Goal: Task Accomplishment & Management: Manage account settings

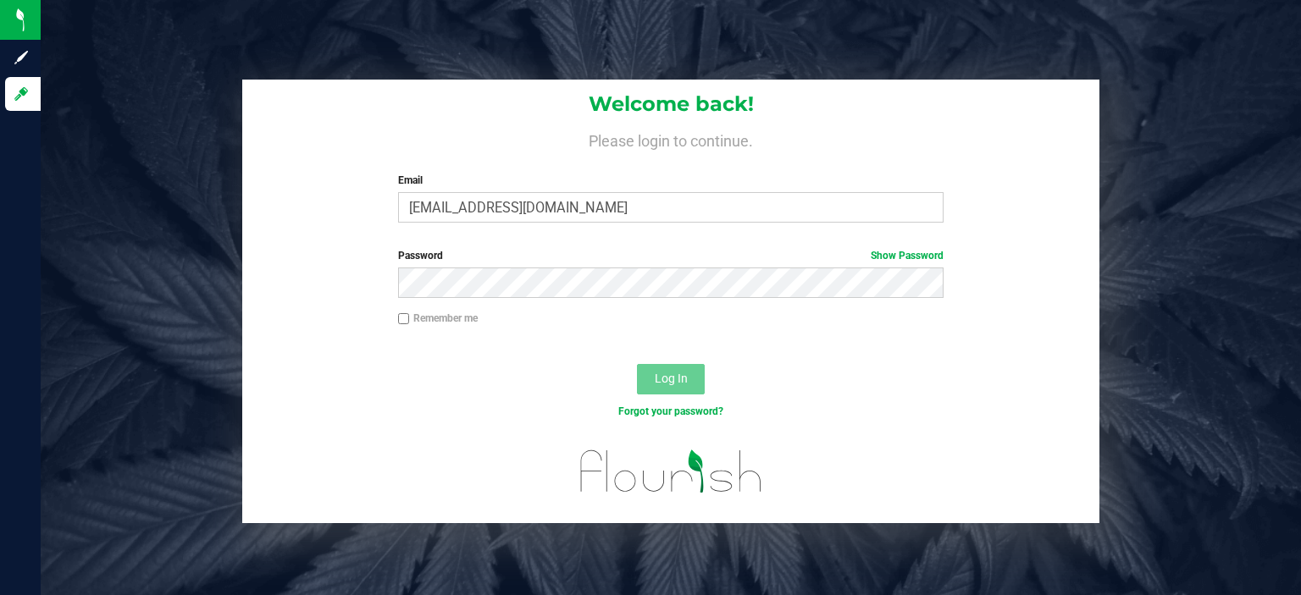
type input "[EMAIL_ADDRESS][DOMAIN_NAME]"
click at [637, 364] on button "Log In" at bounding box center [671, 379] width 68 height 30
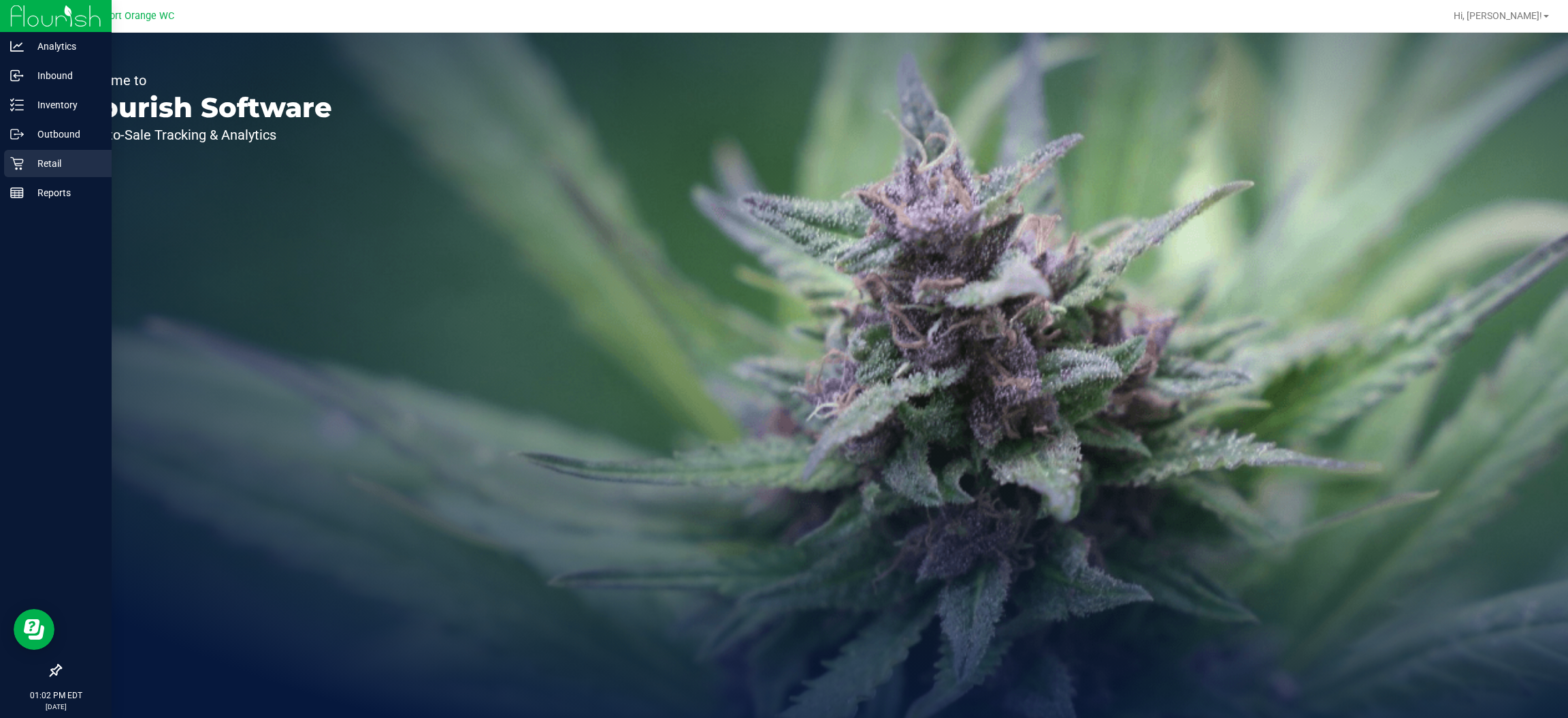
click at [51, 166] on p "Retail" at bounding box center [65, 163] width 82 height 16
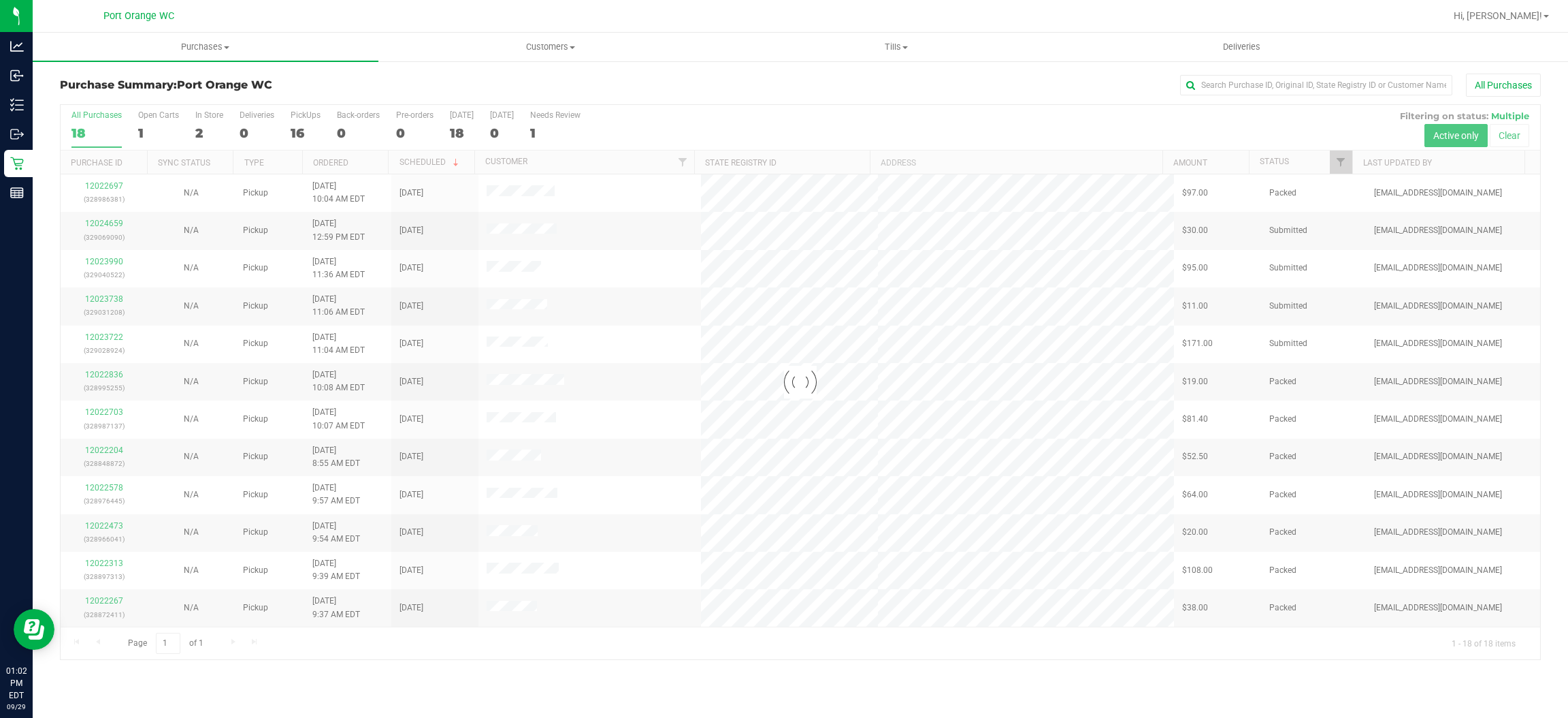
click at [1045, 158] on div at bounding box center [800, 381] width 1480 height 554
click at [1045, 162] on span "Filter" at bounding box center [1341, 162] width 11 height 11
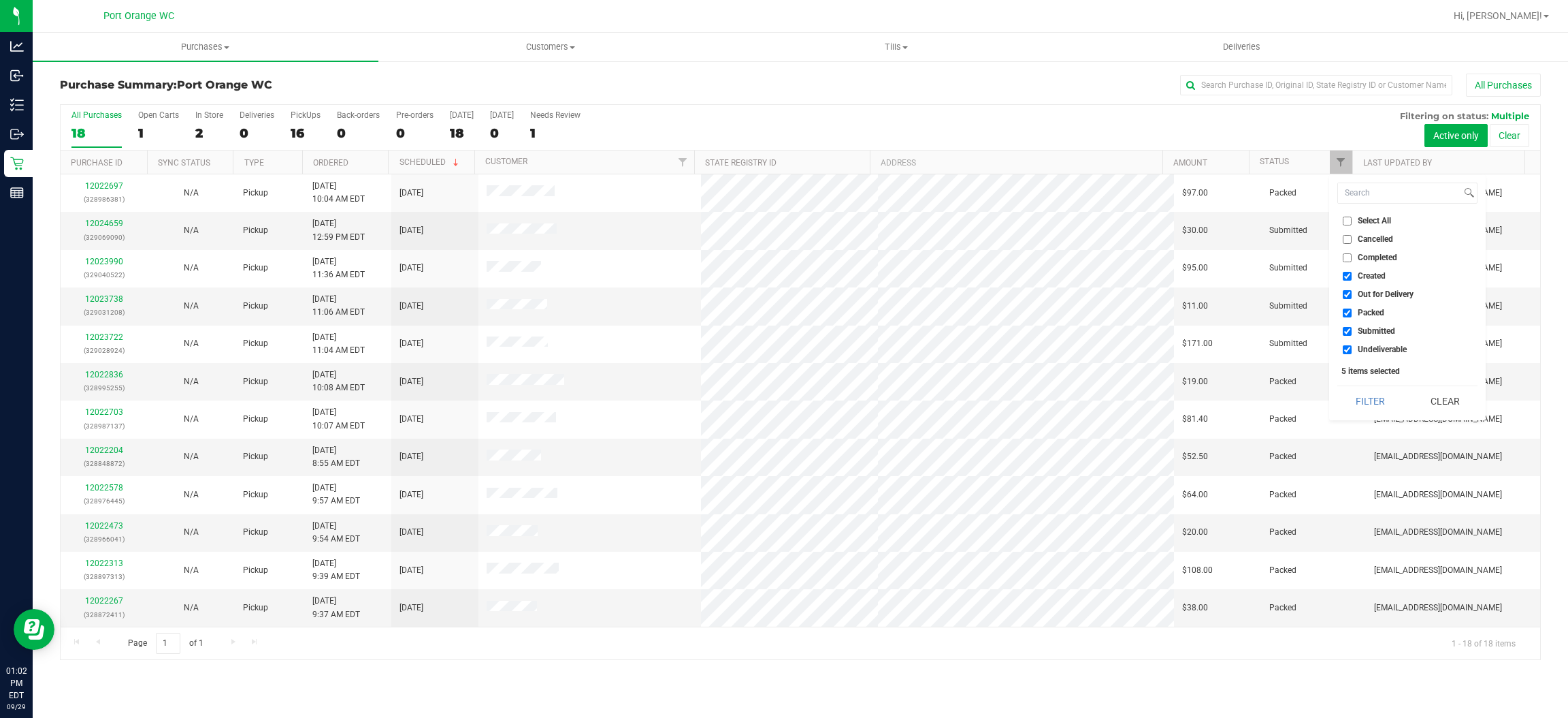
click at [1045, 275] on span "Created" at bounding box center [1372, 276] width 28 height 8
click at [1045, 275] on input "Created" at bounding box center [1347, 276] width 9 height 9
checkbox input "false"
click at [1045, 293] on span "Out for Delivery" at bounding box center [1386, 294] width 55 height 8
click at [1045, 293] on input "Out for Delivery" at bounding box center [1347, 294] width 9 height 9
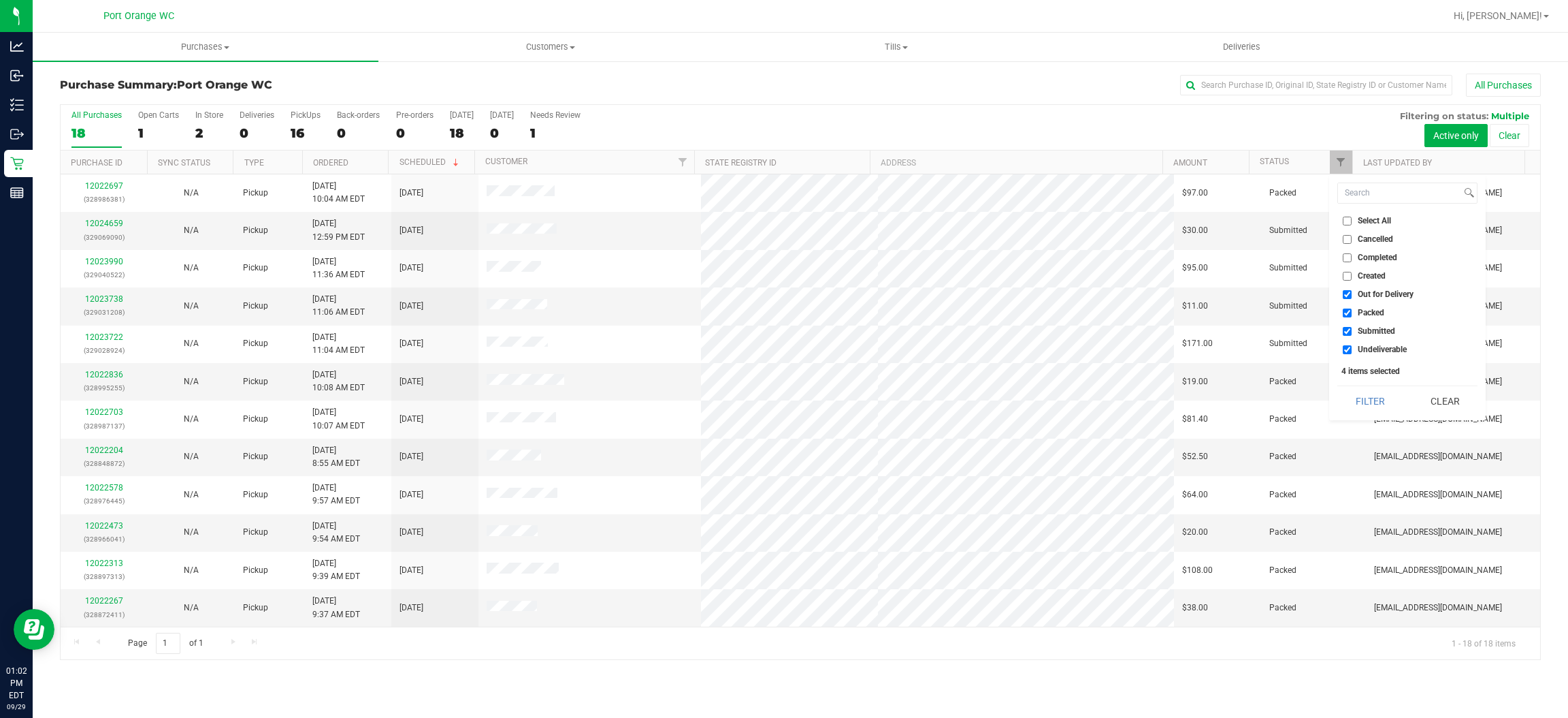
checkbox input "false"
click at [1045, 312] on span "Packed" at bounding box center [1371, 313] width 27 height 8
click at [1045, 312] on input "Packed" at bounding box center [1347, 313] width 9 height 9
checkbox input "false"
click at [1045, 351] on span "Undeliverable" at bounding box center [1382, 349] width 49 height 8
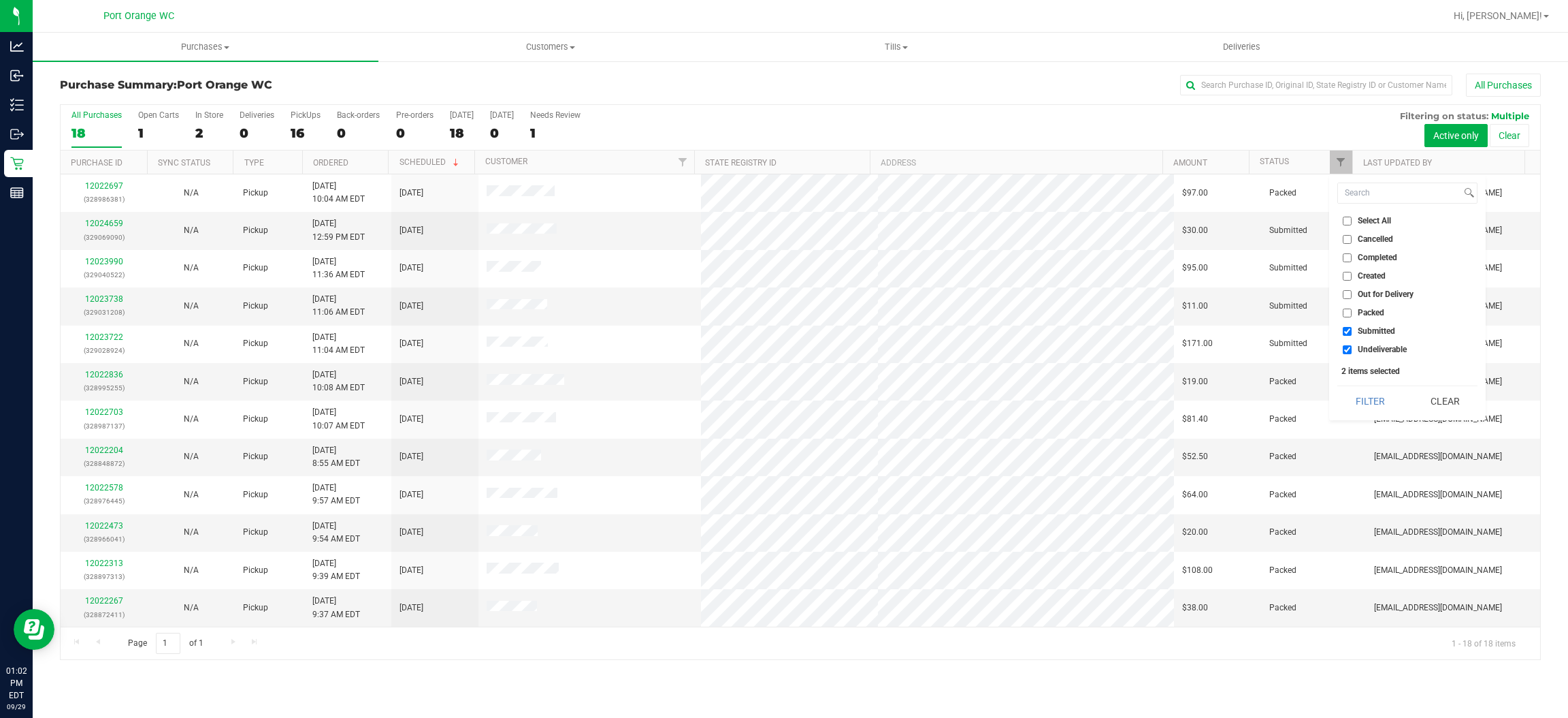
click at [1045, 351] on input "Undeliverable" at bounding box center [1347, 349] width 9 height 9
checkbox input "false"
click at [1045, 398] on button "Filter" at bounding box center [1369, 400] width 65 height 30
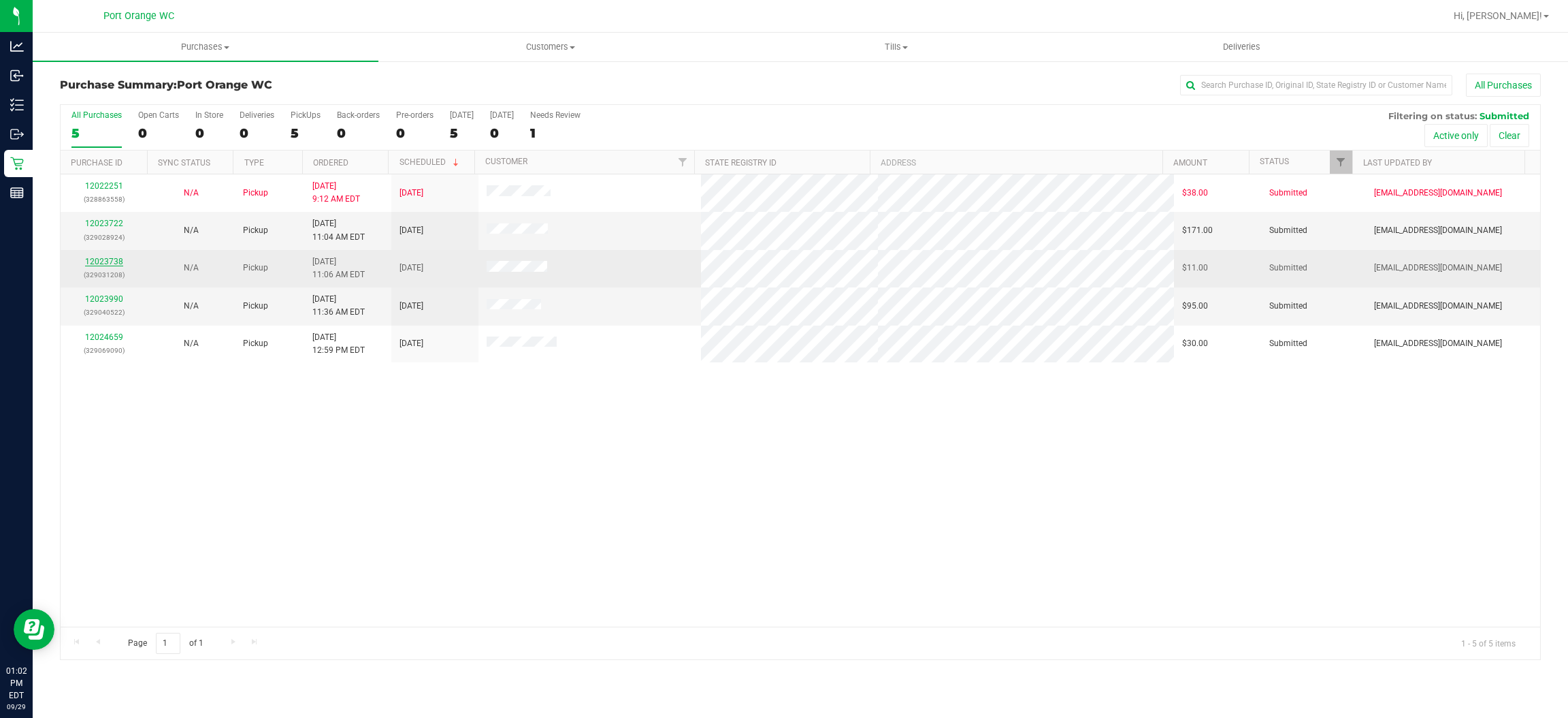
click at [104, 261] on link "12023738" at bounding box center [104, 261] width 38 height 10
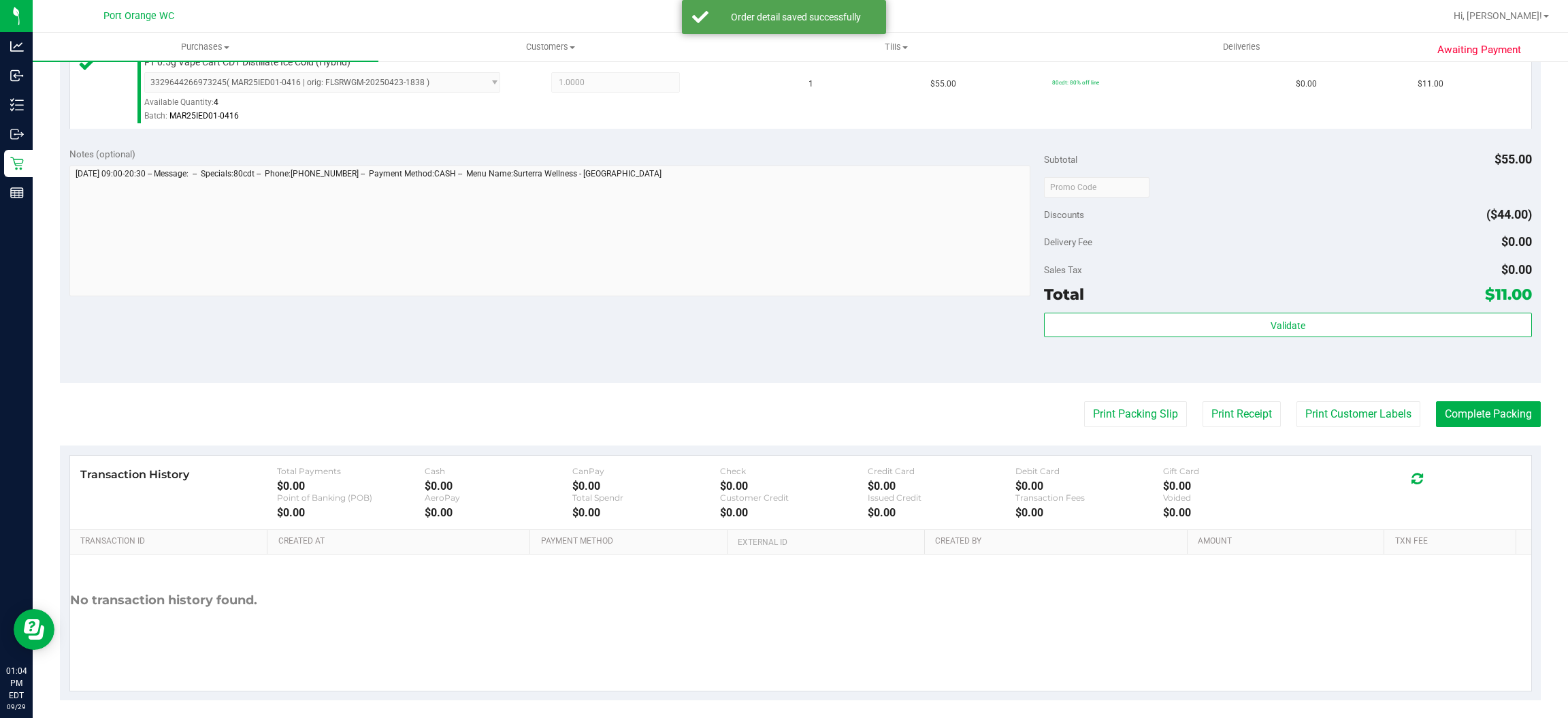
scroll to position [398, 0]
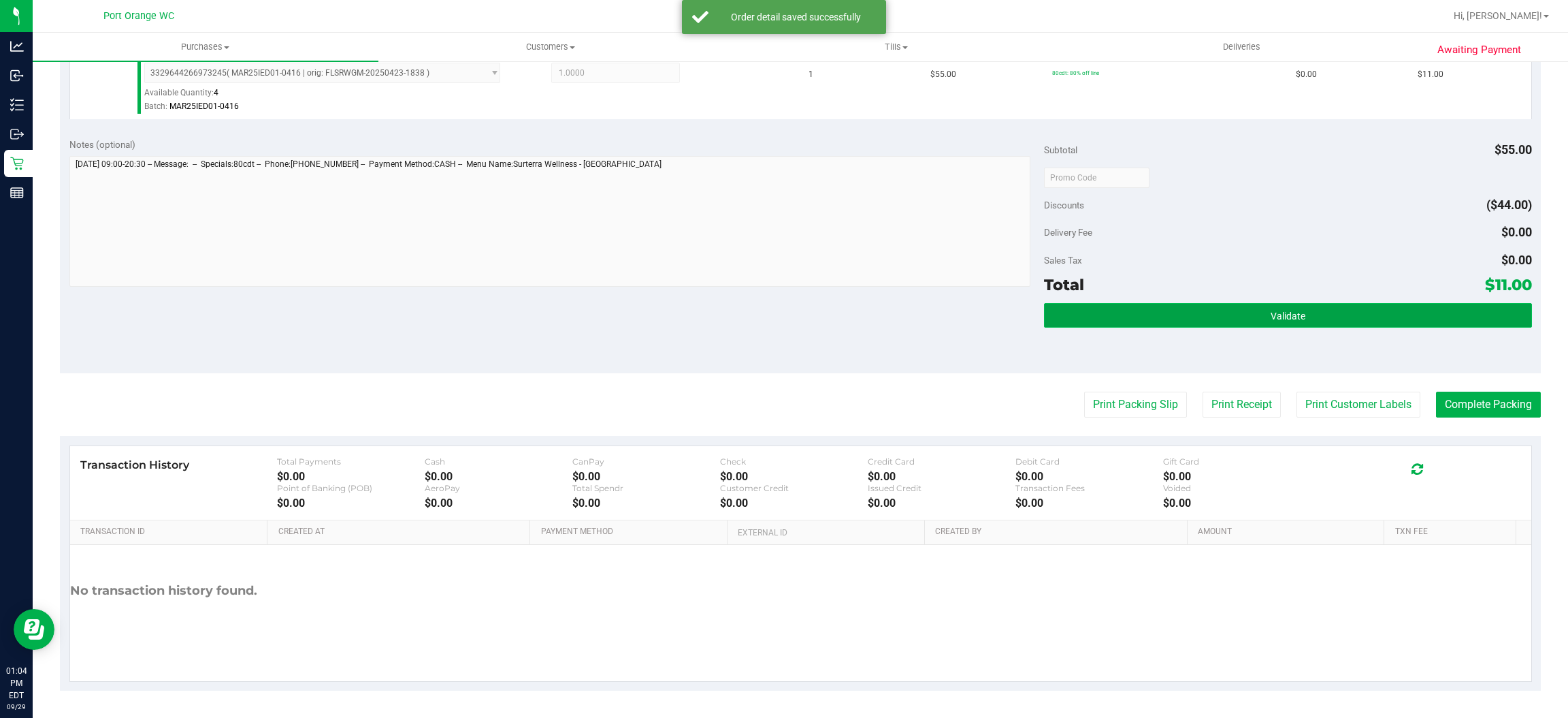
click at [1045, 312] on span "Validate" at bounding box center [1288, 316] width 35 height 11
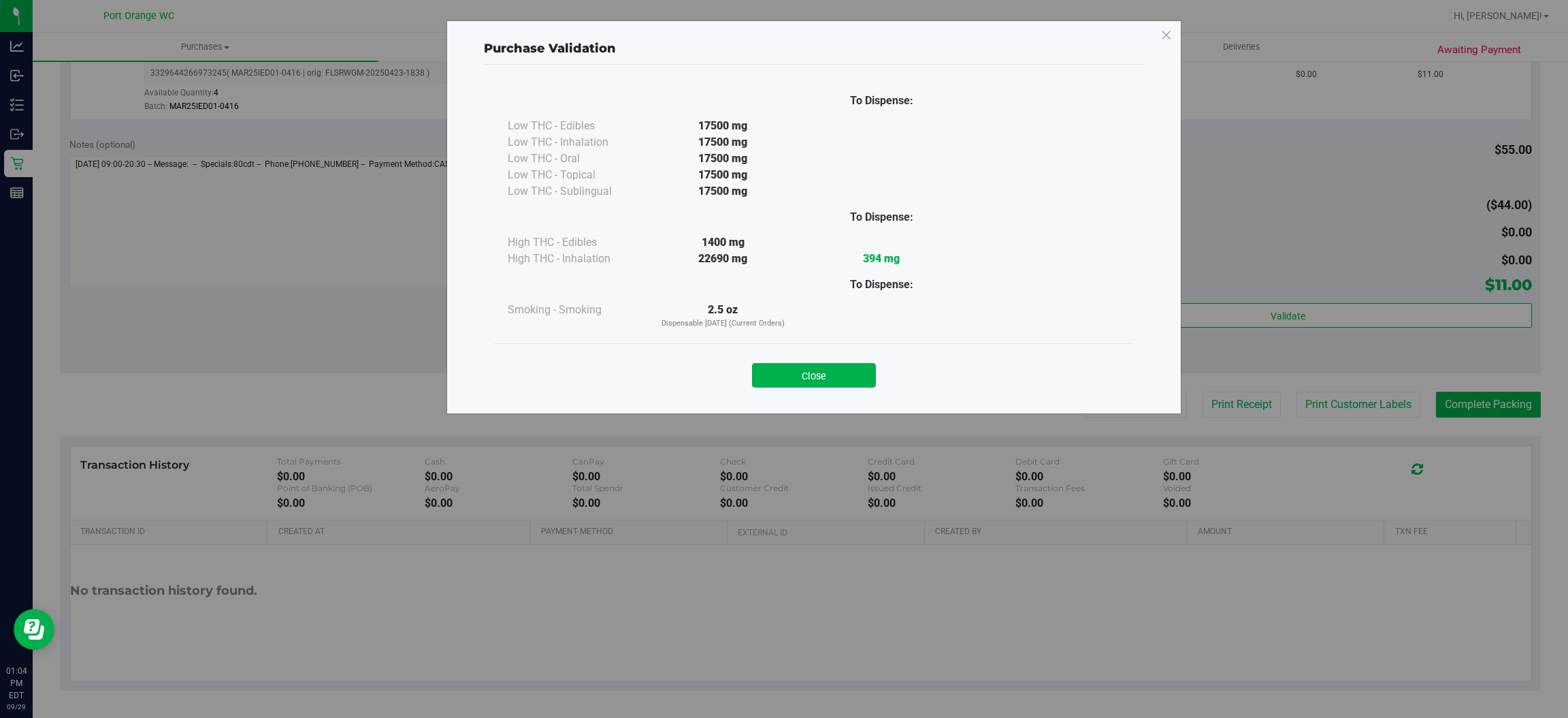
click at [841, 370] on button "Close" at bounding box center [814, 375] width 124 height 24
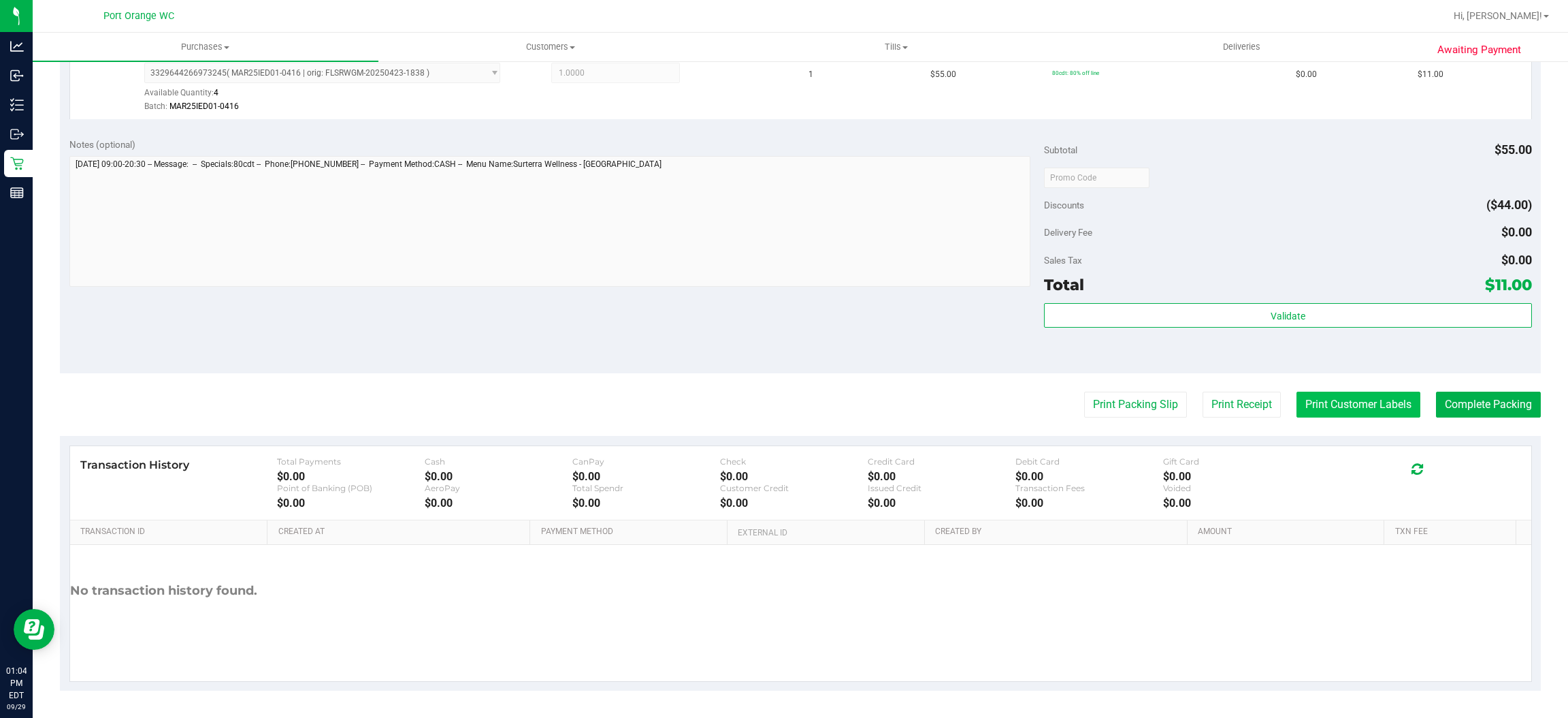
click at [1045, 412] on button "Print Customer Labels" at bounding box center [1358, 404] width 124 height 26
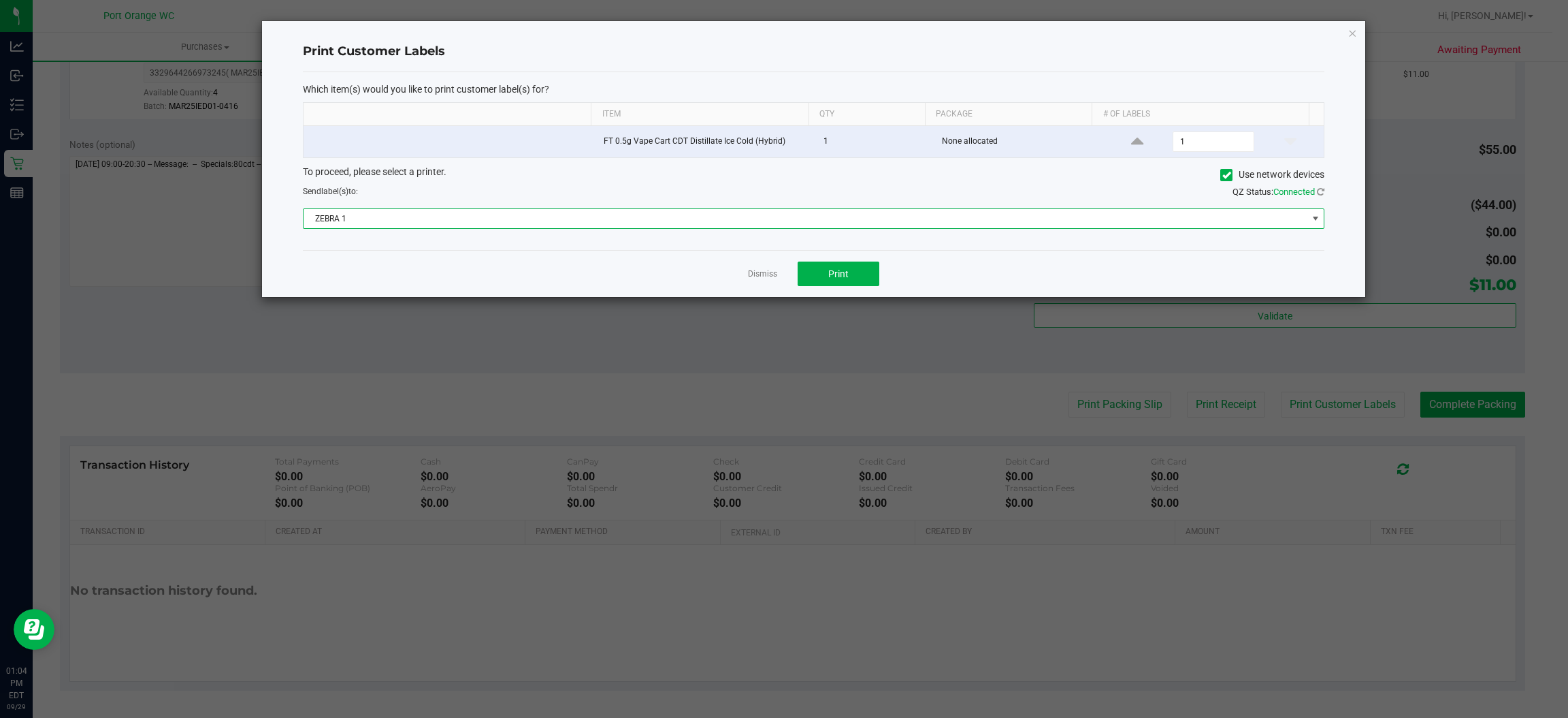
click at [507, 228] on span "ZEBRA 1" at bounding box center [805, 219] width 1003 height 19
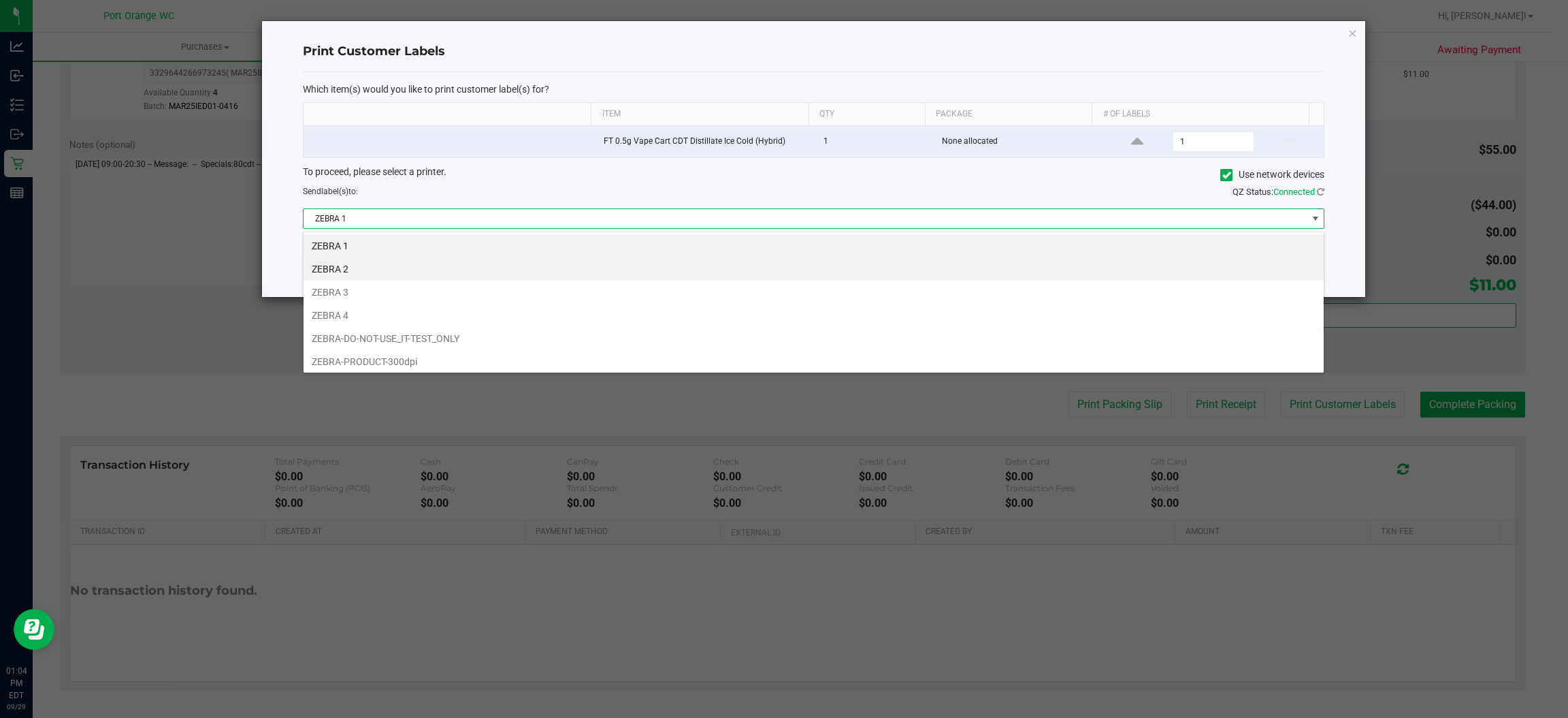
scroll to position [21, 1021]
click at [485, 296] on li "ZEBRA 3" at bounding box center [813, 292] width 1020 height 23
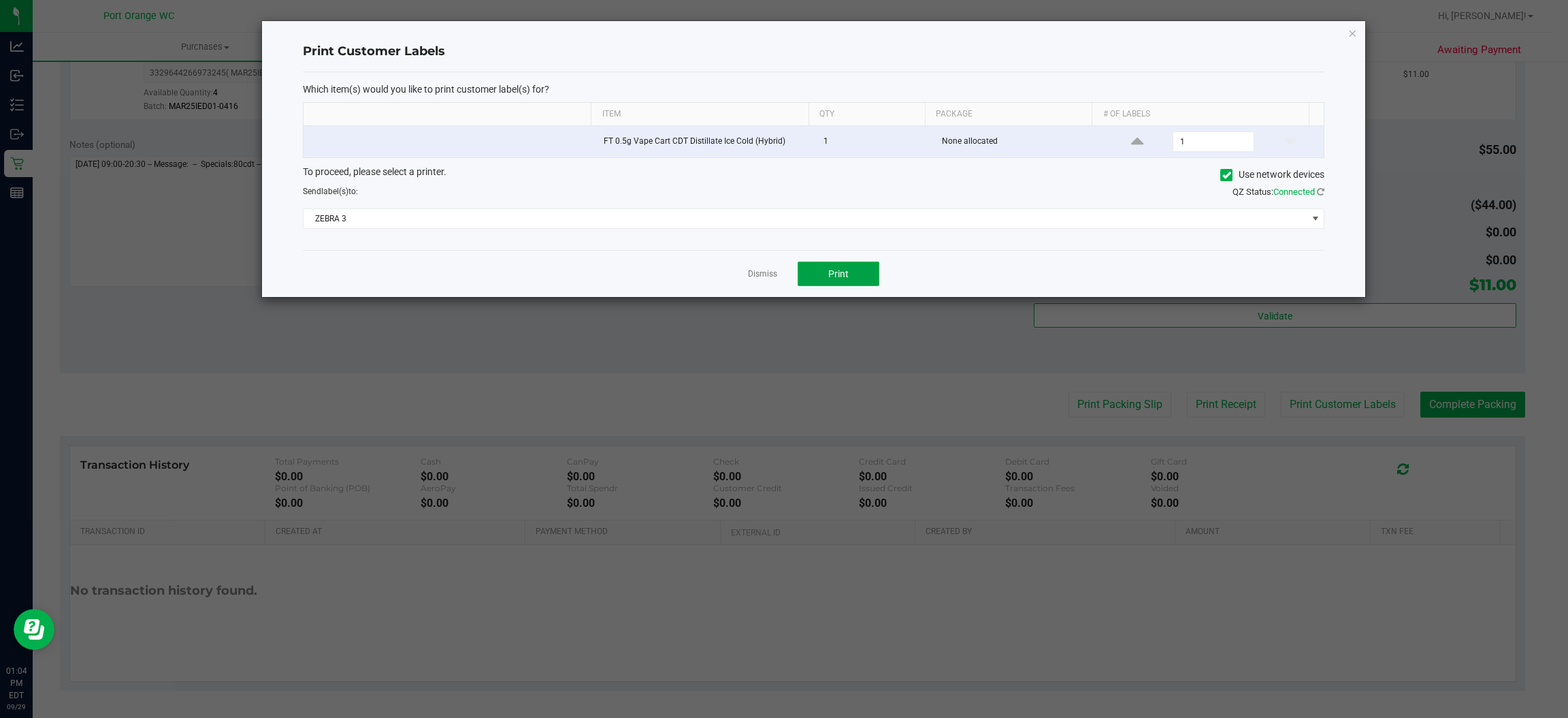
click at [872, 277] on button "Print" at bounding box center [839, 273] width 82 height 24
click at [744, 265] on div "Dismiss Print" at bounding box center [813, 273] width 1021 height 47
drag, startPoint x: 756, startPoint y: 277, endPoint x: 807, endPoint y: 304, distance: 57.7
click at [758, 277] on link "Dismiss" at bounding box center [763, 274] width 29 height 11
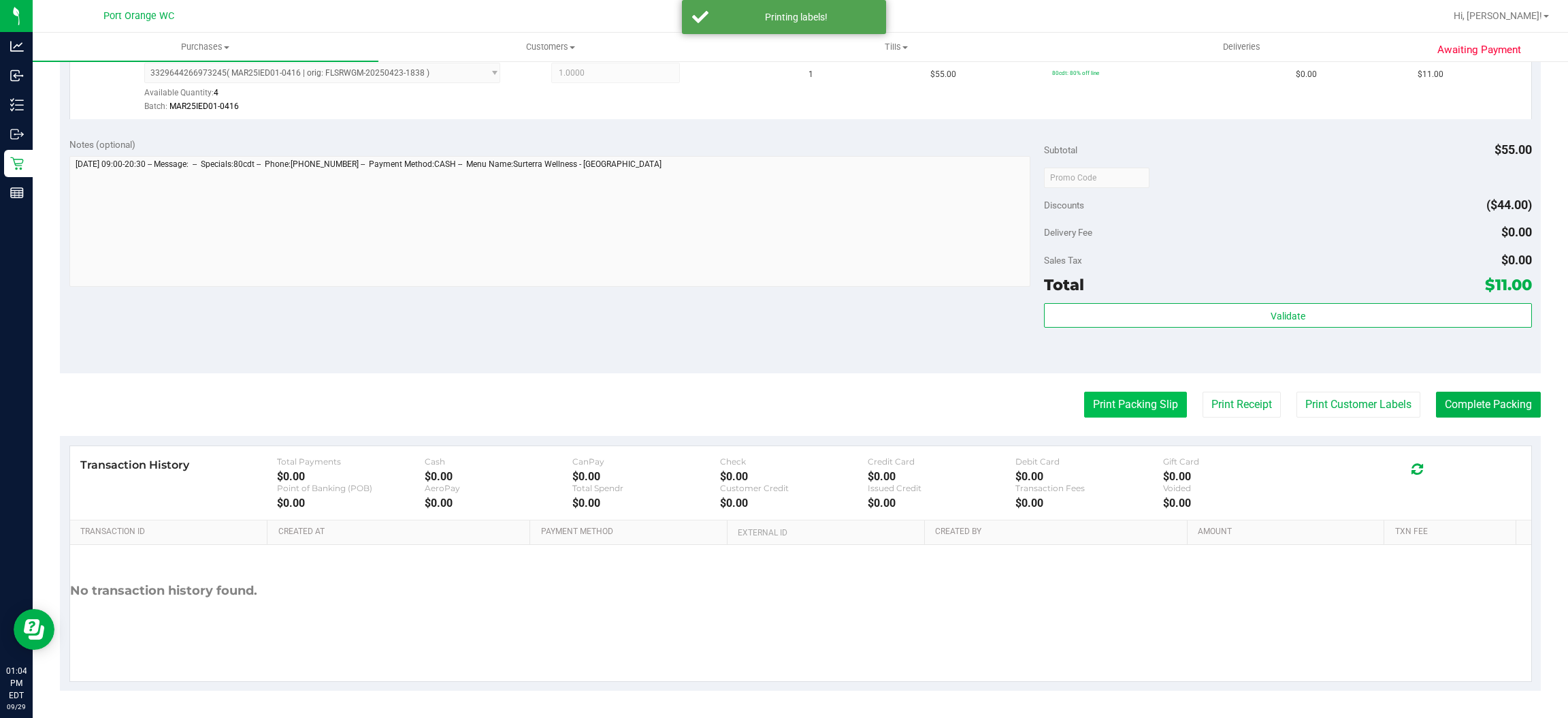
click at [1045, 410] on button "Print Packing Slip" at bounding box center [1136, 404] width 103 height 26
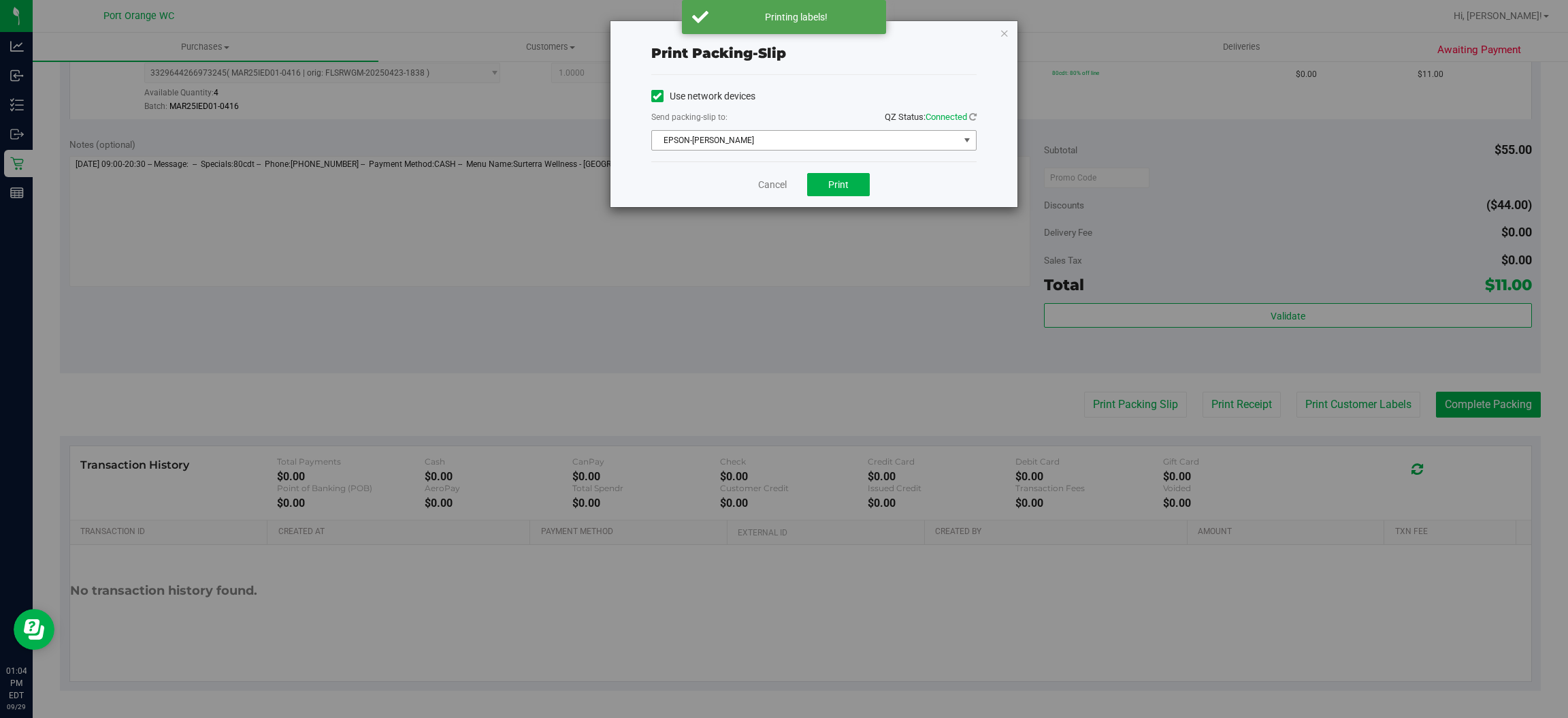
click at [712, 142] on span "EPSON-[PERSON_NAME]" at bounding box center [805, 141] width 307 height 19
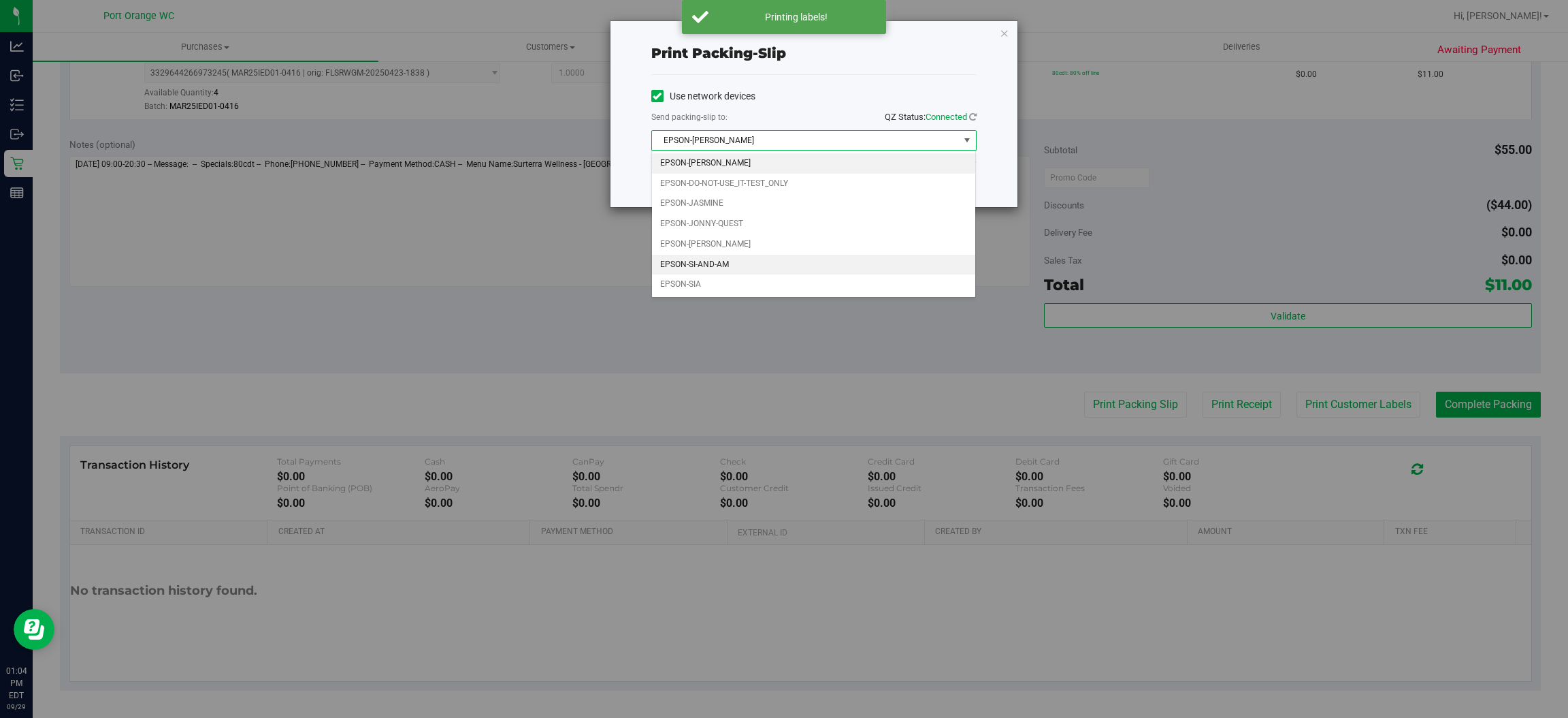
click at [737, 259] on li "EPSON-SI-AND-AM" at bounding box center [813, 265] width 324 height 20
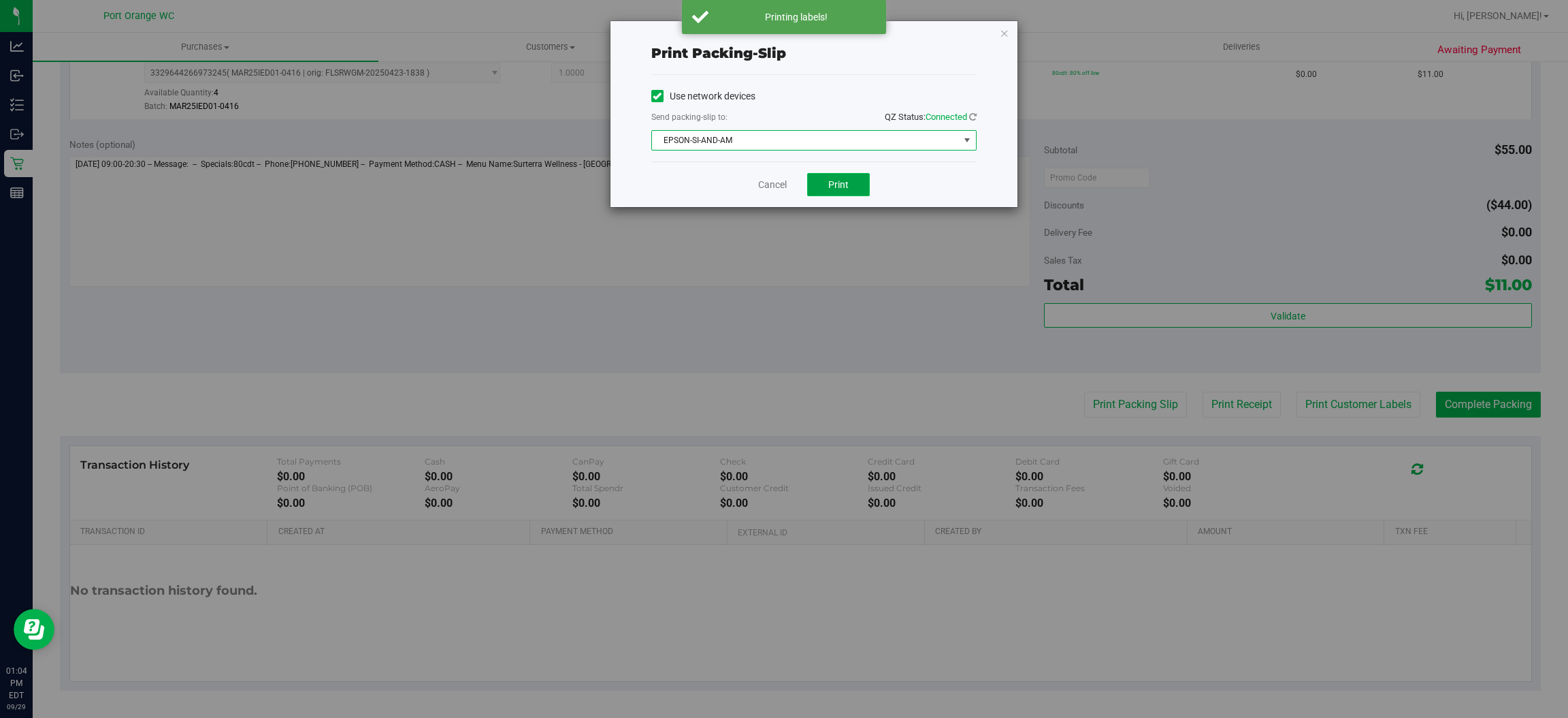
click at [821, 178] on button "Print" at bounding box center [838, 184] width 63 height 23
click at [764, 178] on link "Cancel" at bounding box center [772, 185] width 29 height 14
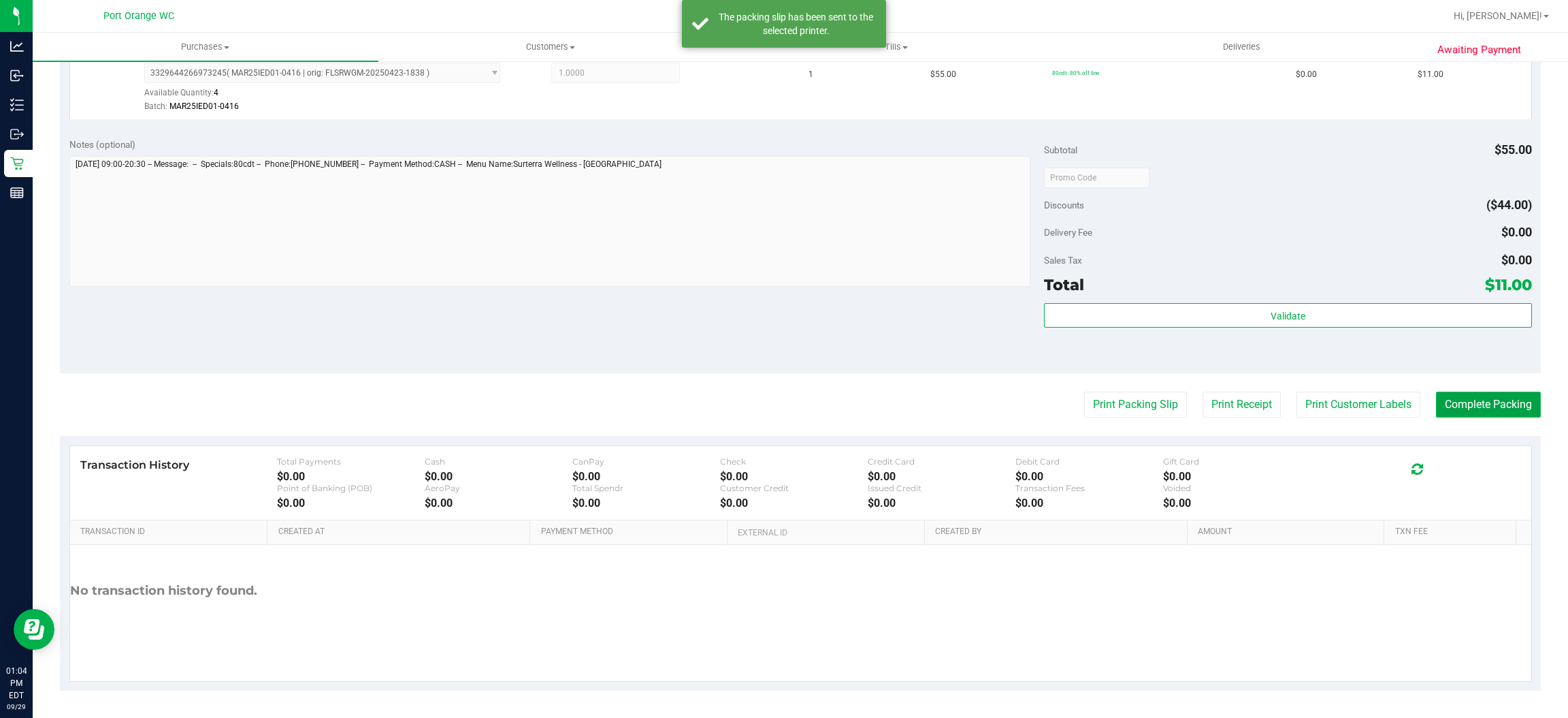
click at [1045, 410] on button "Complete Packing" at bounding box center [1488, 404] width 104 height 26
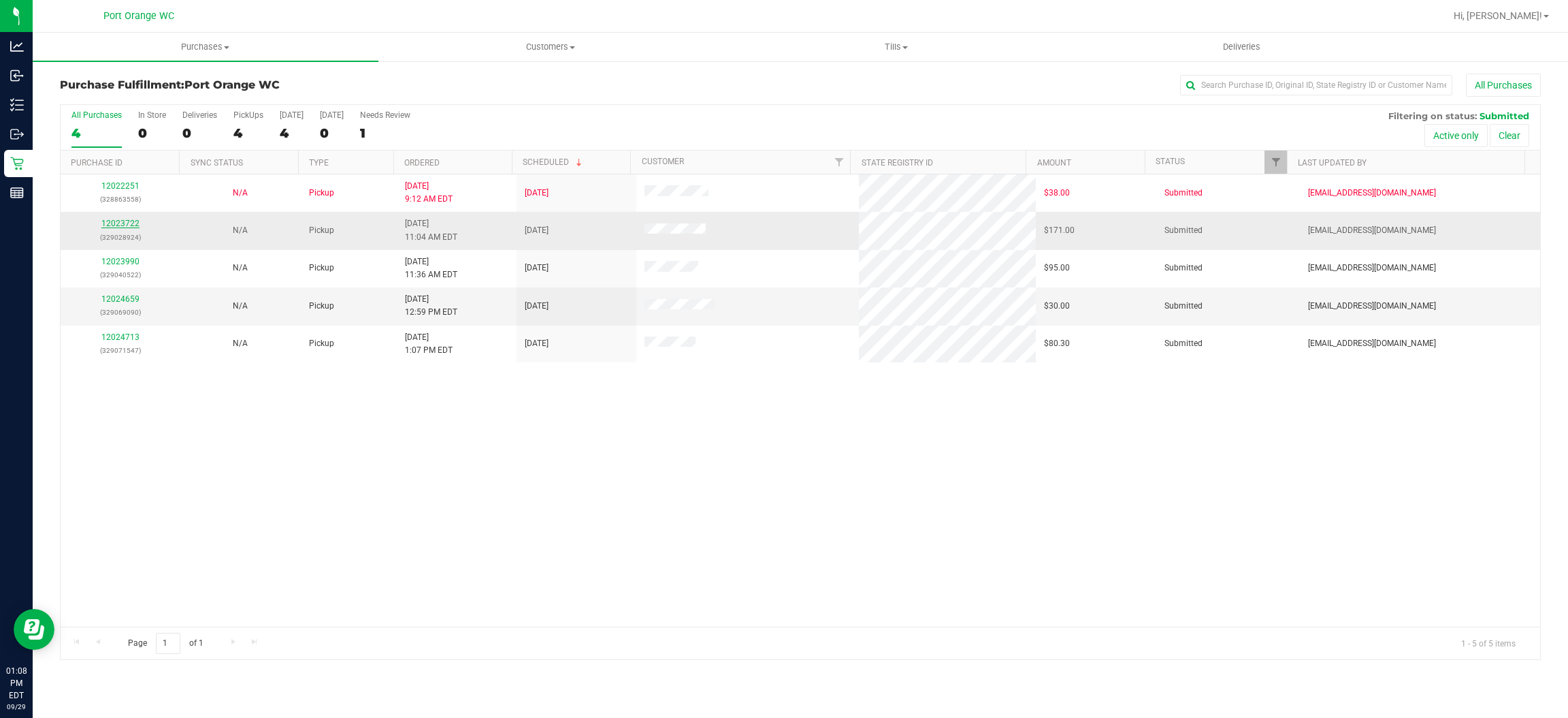
click at [120, 224] on link "12023722" at bounding box center [120, 224] width 38 height 10
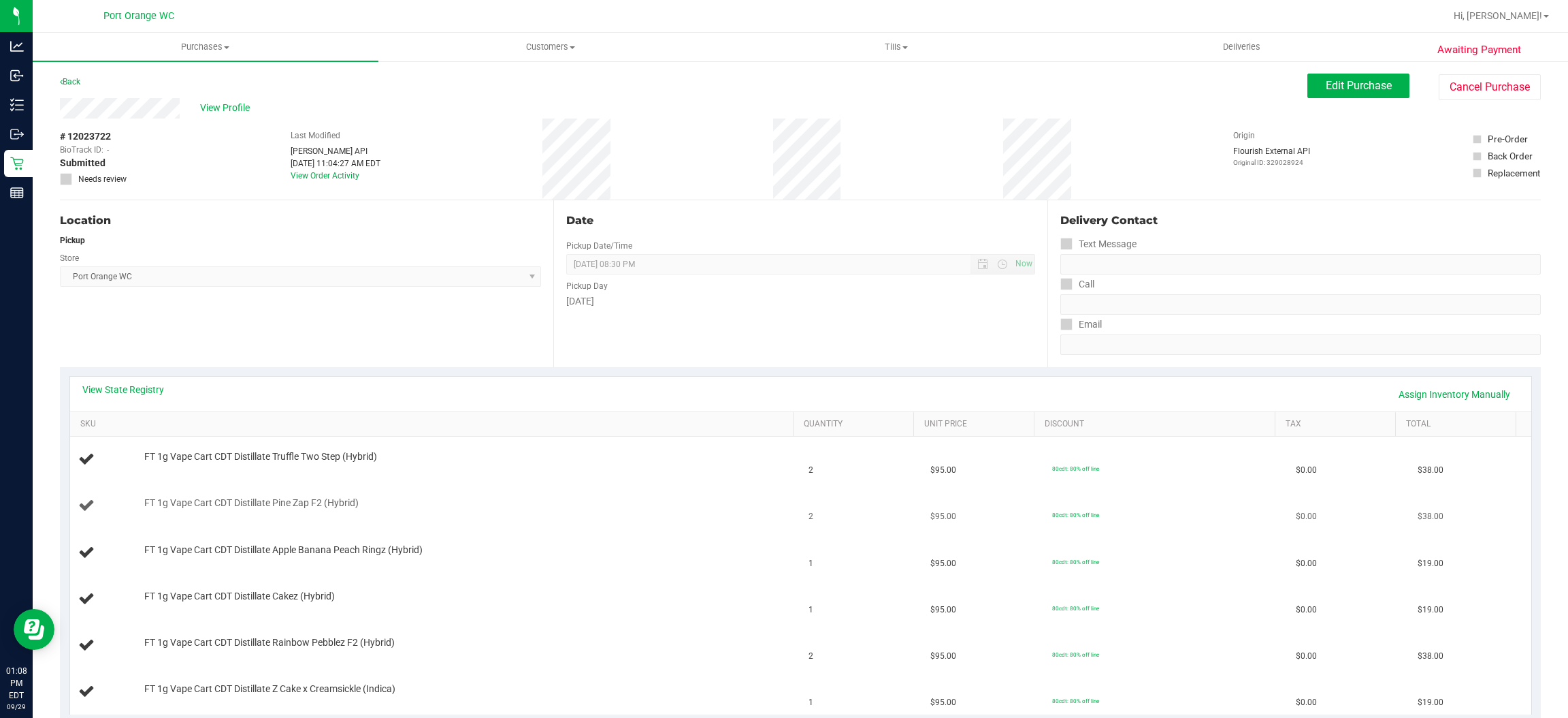
scroll to position [204, 0]
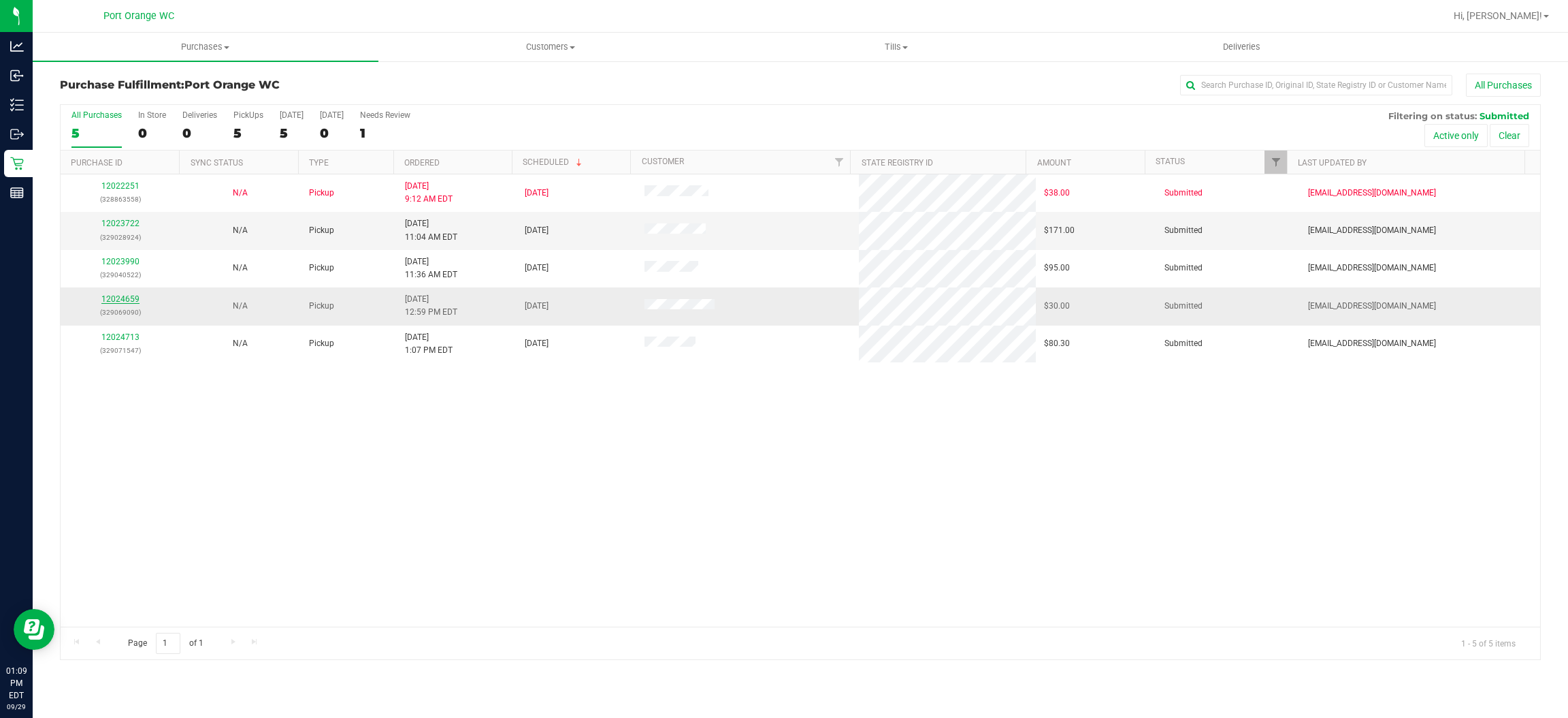
click at [117, 297] on link "12024659" at bounding box center [120, 299] width 38 height 10
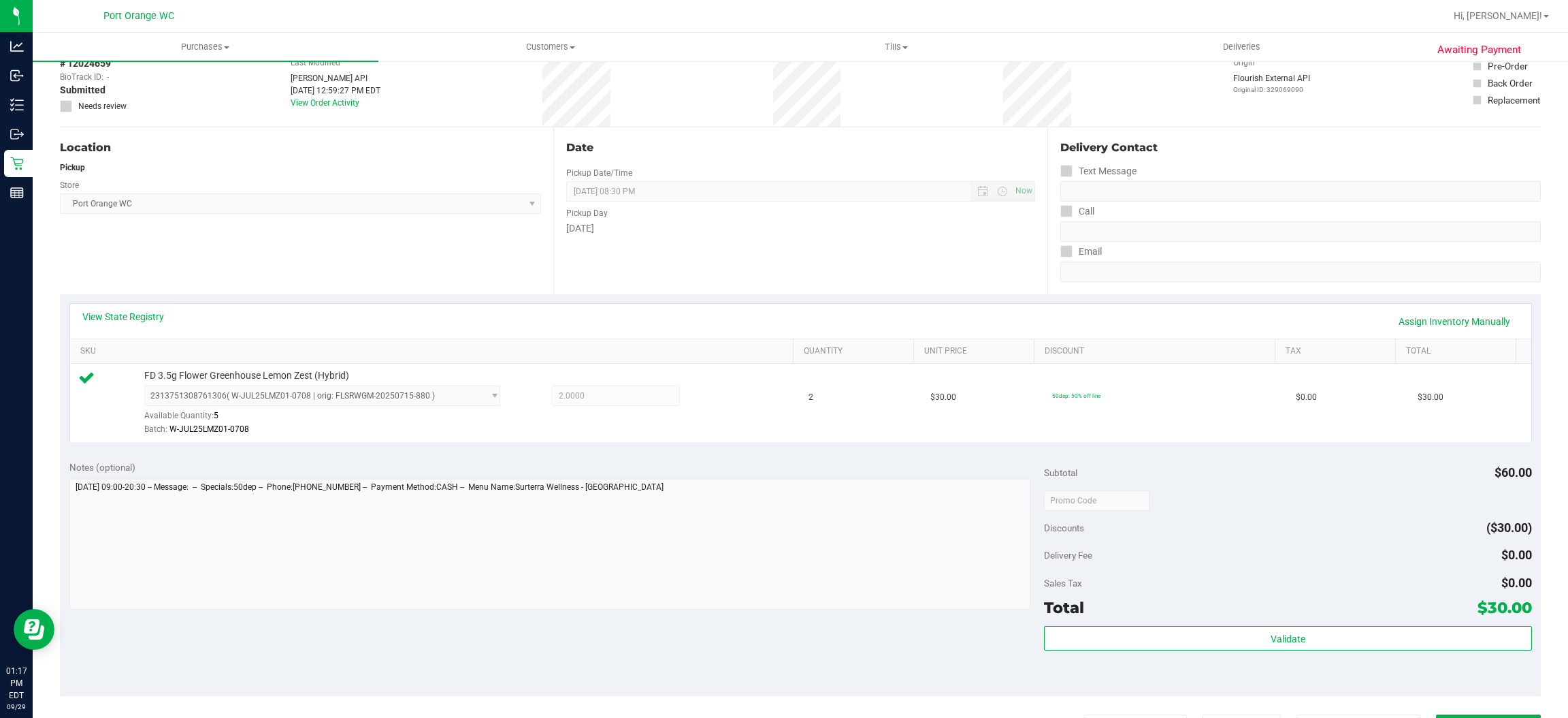
scroll to position [204, 0]
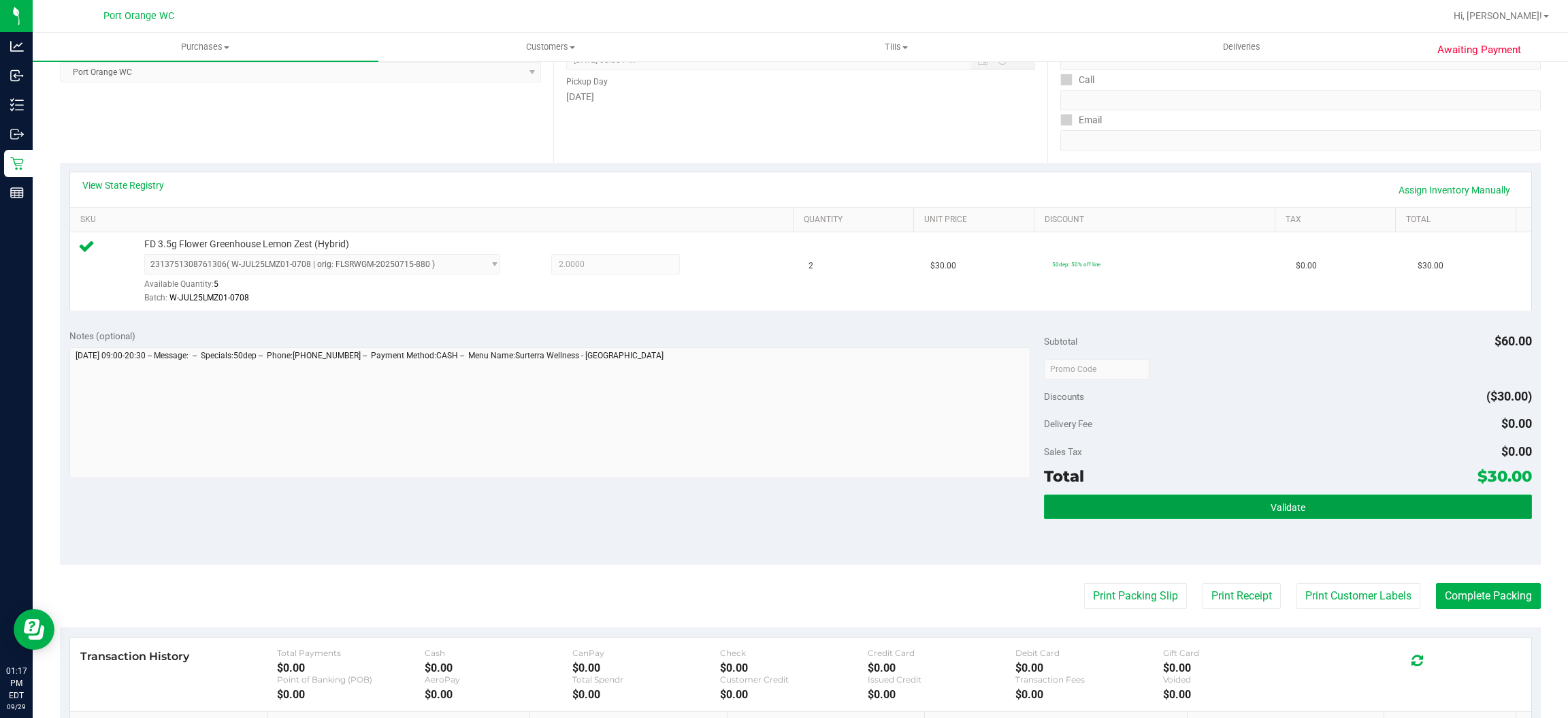
click at [1045, 478] on button "Validate" at bounding box center [1288, 507] width 487 height 24
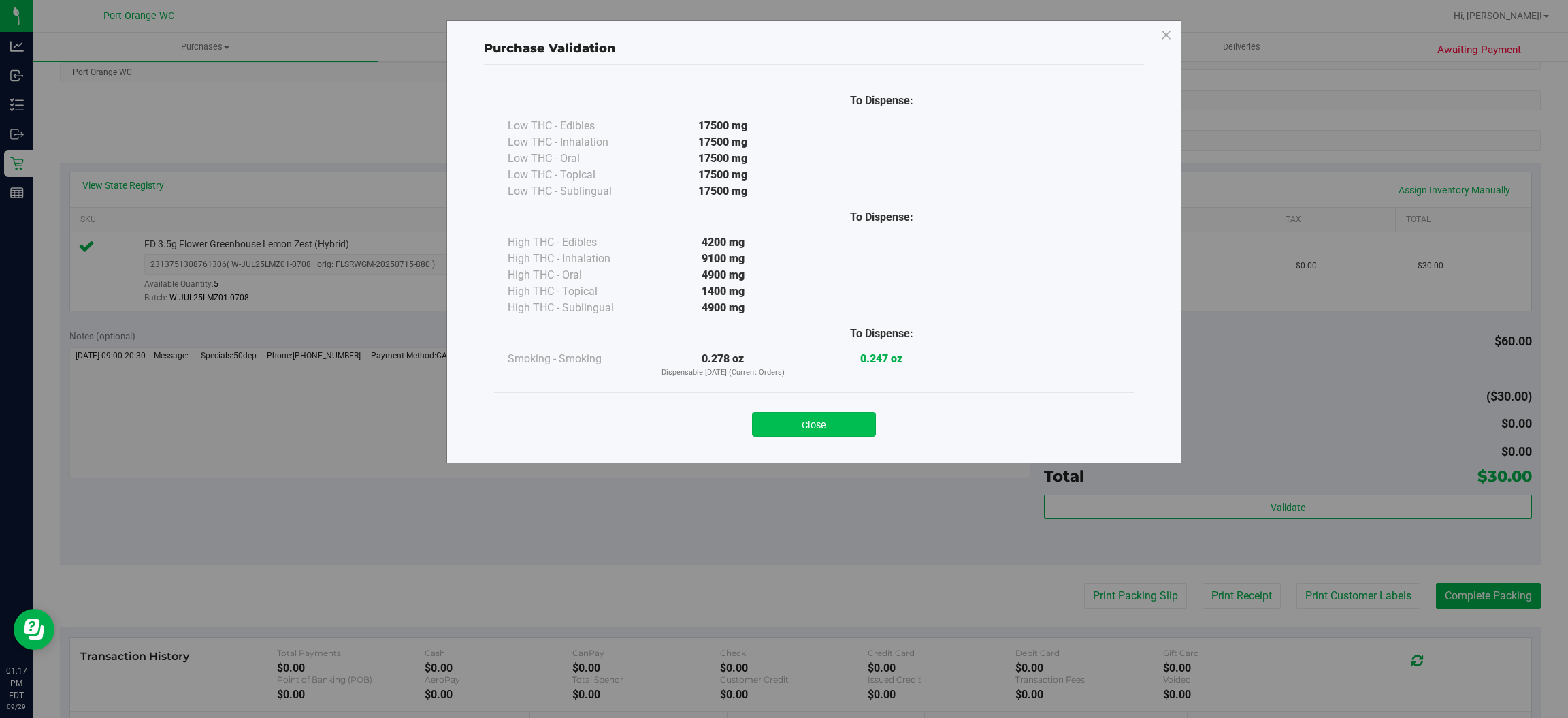
click at [836, 428] on button "Close" at bounding box center [814, 424] width 124 height 24
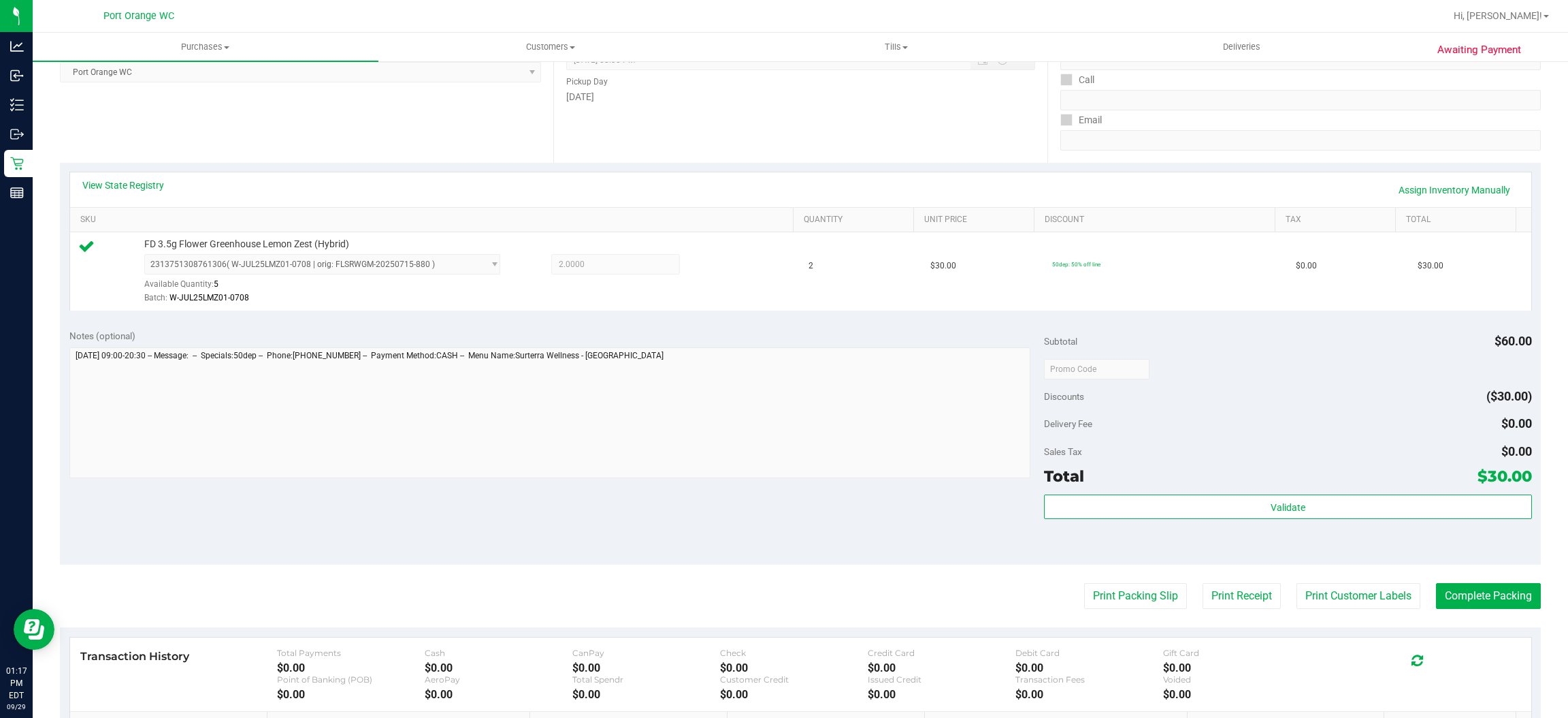
click at [1045, 478] on purchase-details "Back Edit Purchase Cancel Purchase View Profile # 12024659 BioTrack ID: - Submi…" at bounding box center [800, 375] width 1481 height 1012
click at [1045, 478] on button "Print Customer Labels" at bounding box center [1358, 596] width 124 height 26
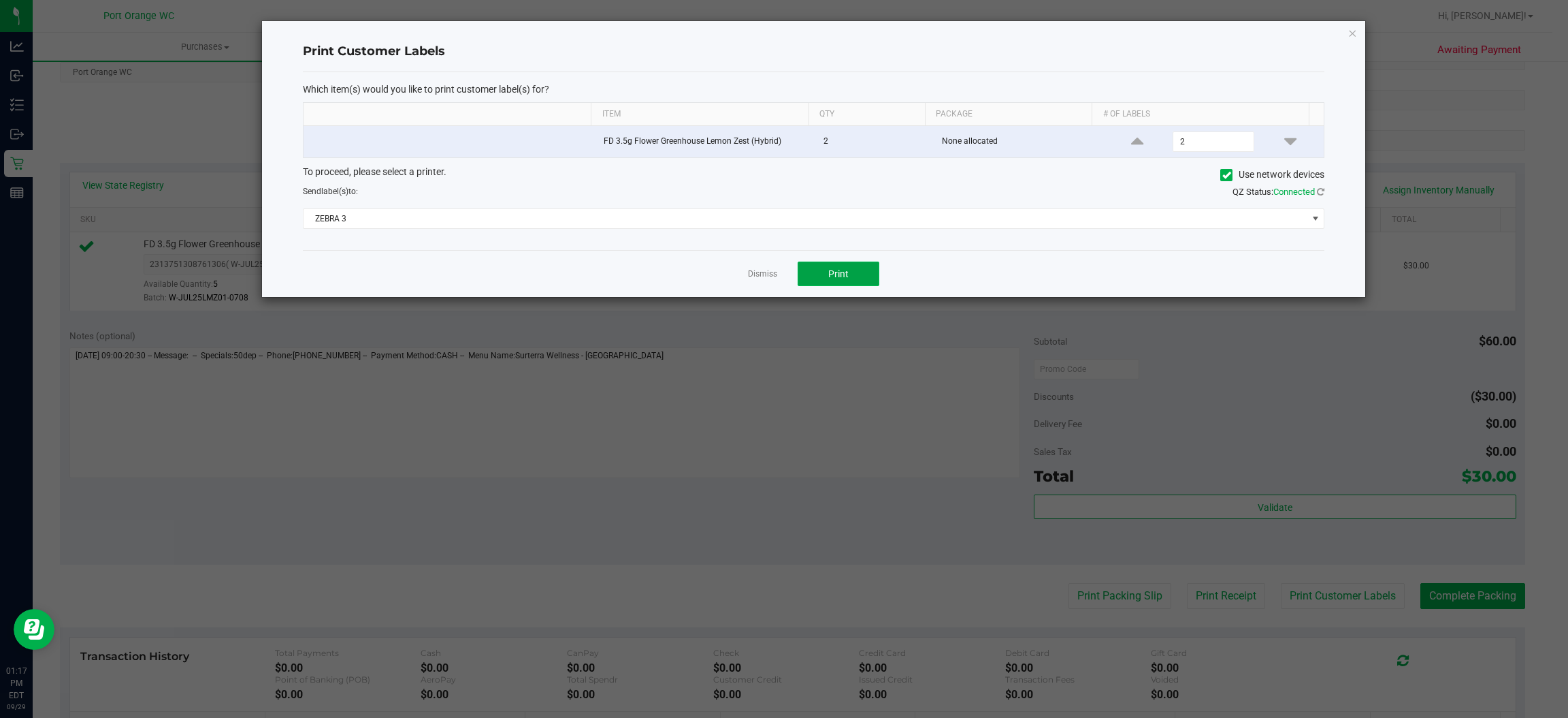
click at [838, 277] on span "Print" at bounding box center [838, 274] width 20 height 11
click at [770, 273] on link "Dismiss" at bounding box center [763, 274] width 29 height 11
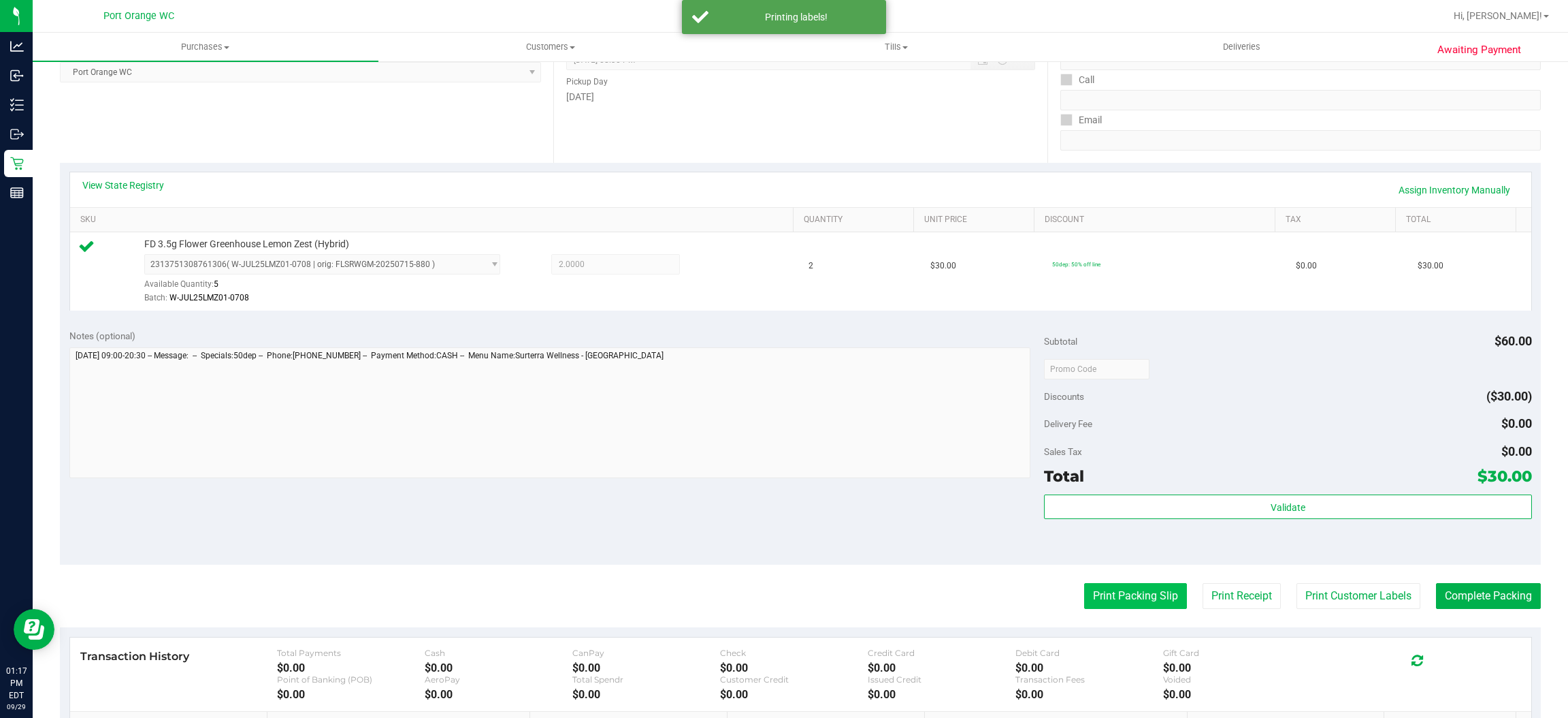
click at [1045, 478] on button "Print Packing Slip" at bounding box center [1136, 596] width 103 height 26
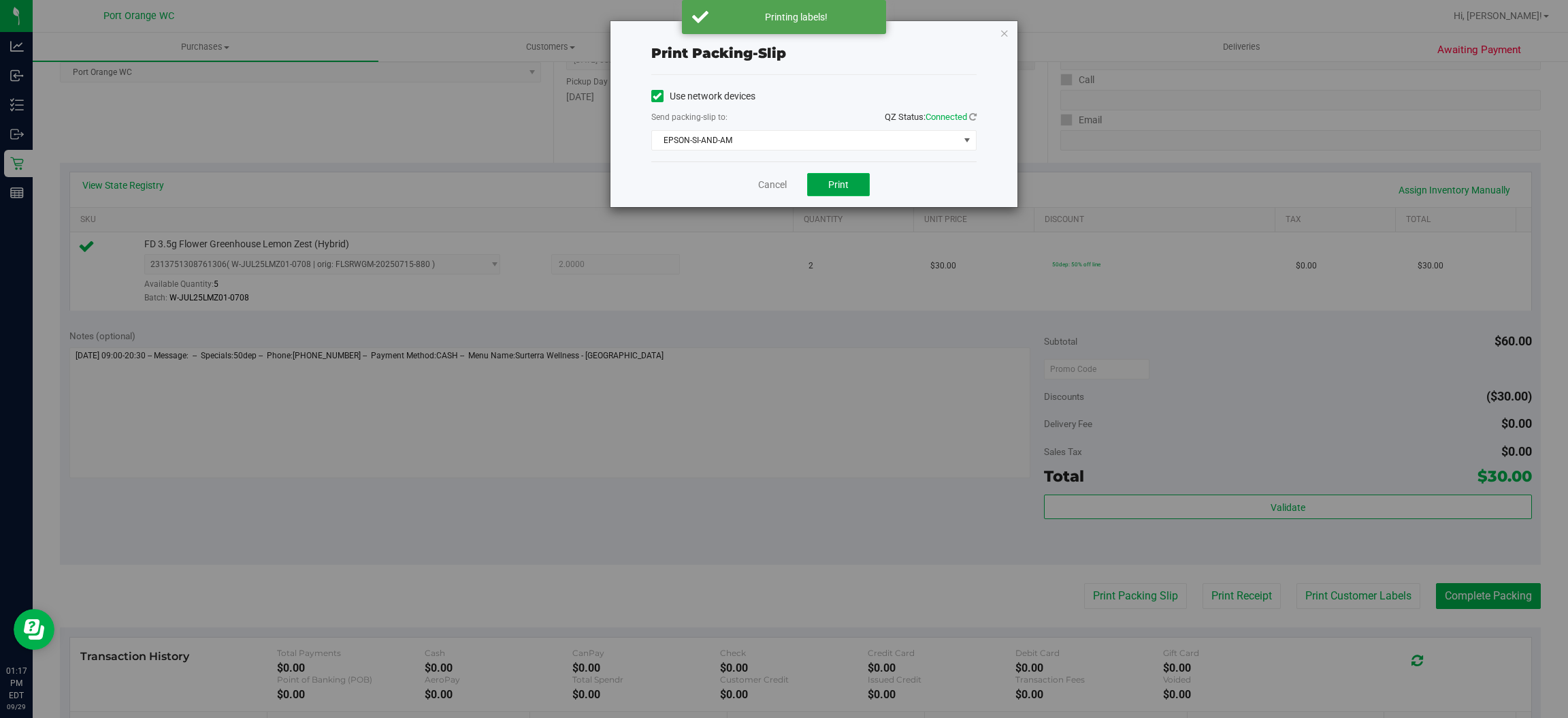
click at [826, 185] on button "Print" at bounding box center [838, 184] width 63 height 23
click at [766, 191] on link "Cancel" at bounding box center [772, 185] width 29 height 14
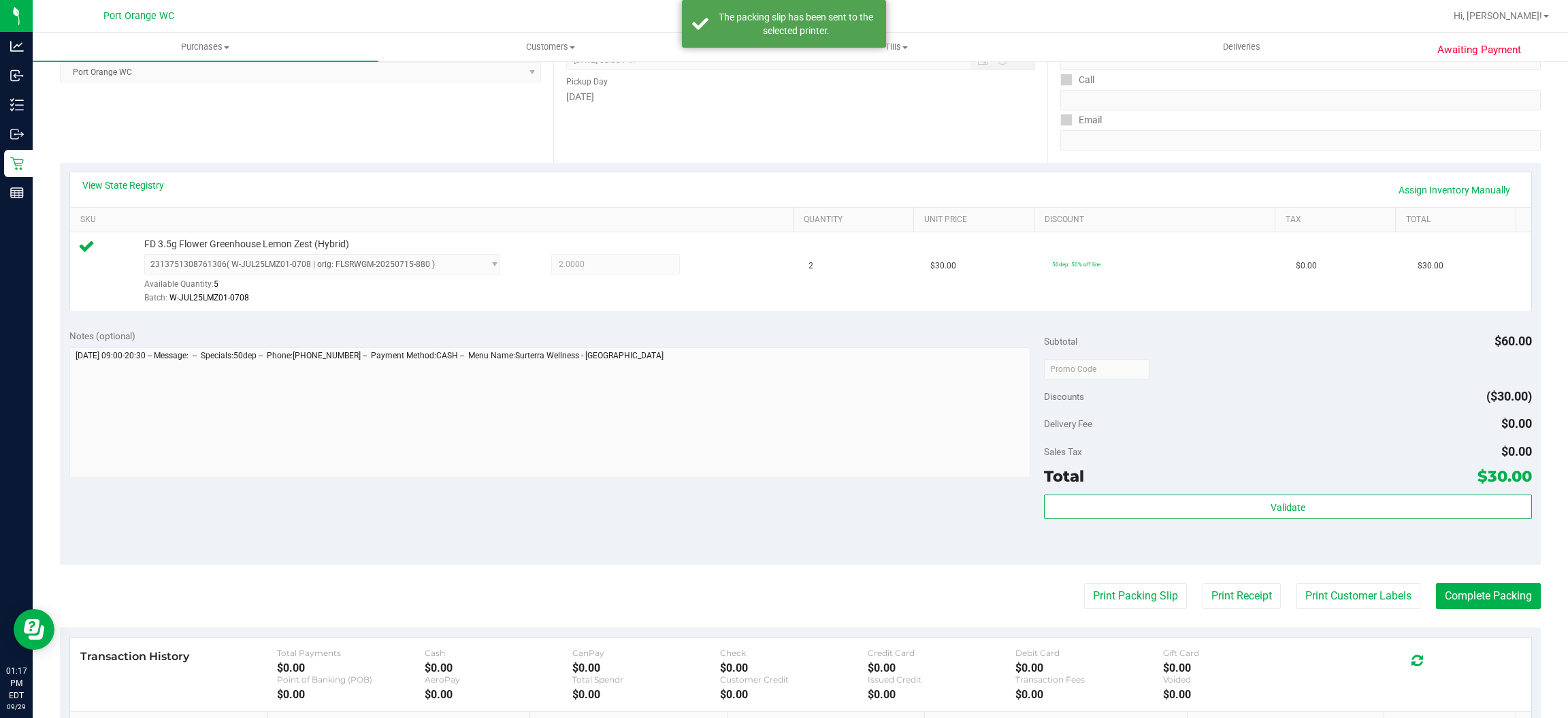
click at [1045, 478] on div "Validate" at bounding box center [1288, 525] width 487 height 61
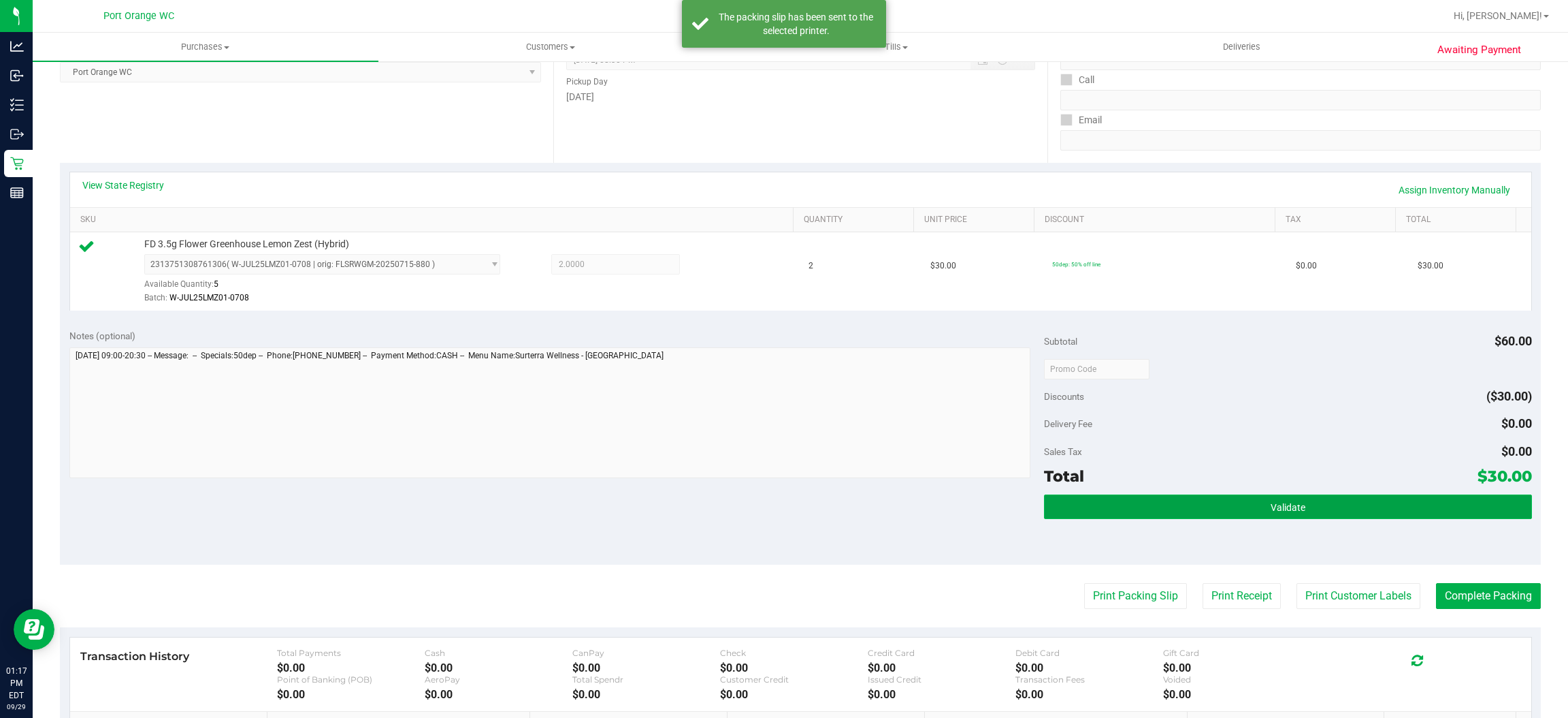
click at [1045, 478] on button "Validate" at bounding box center [1288, 507] width 487 height 24
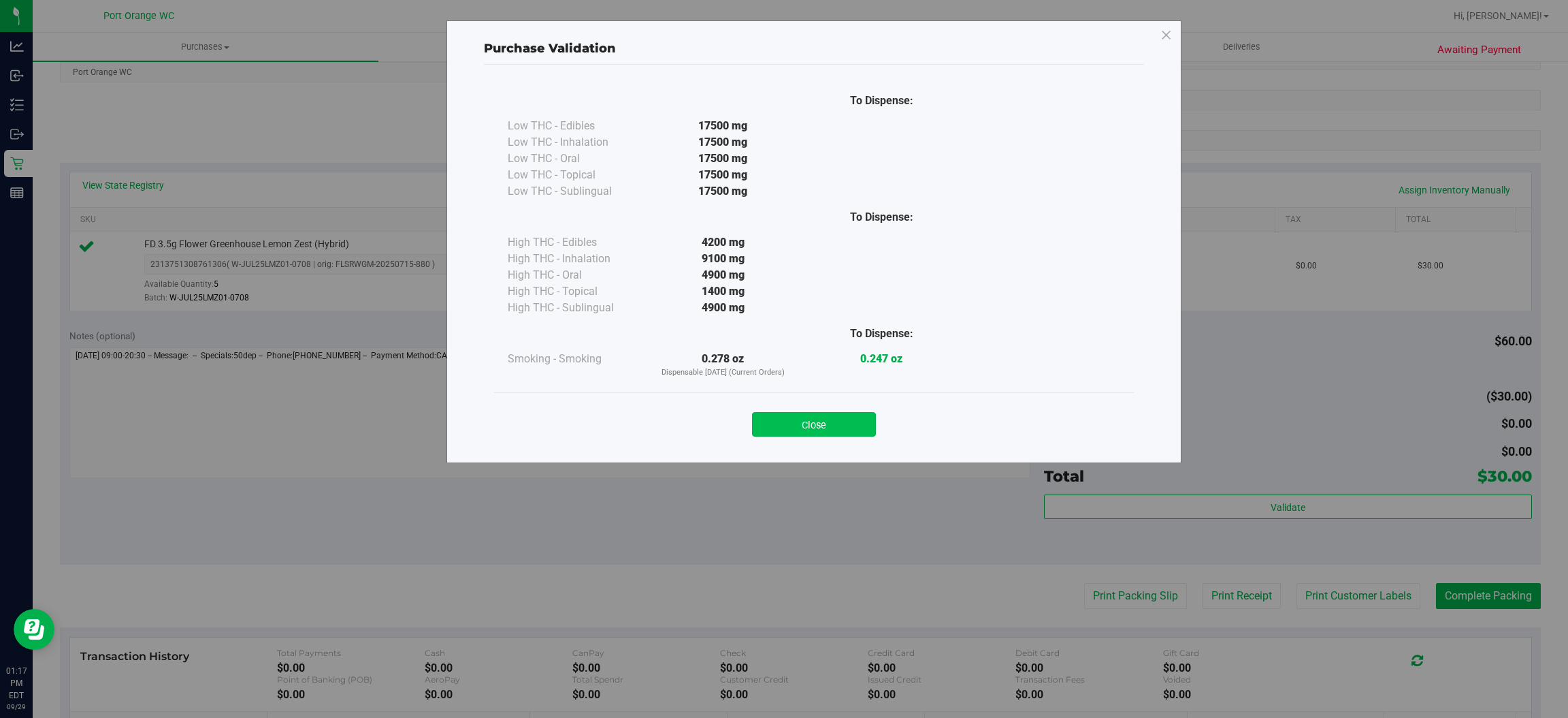
click at [833, 433] on button "Close" at bounding box center [814, 424] width 124 height 24
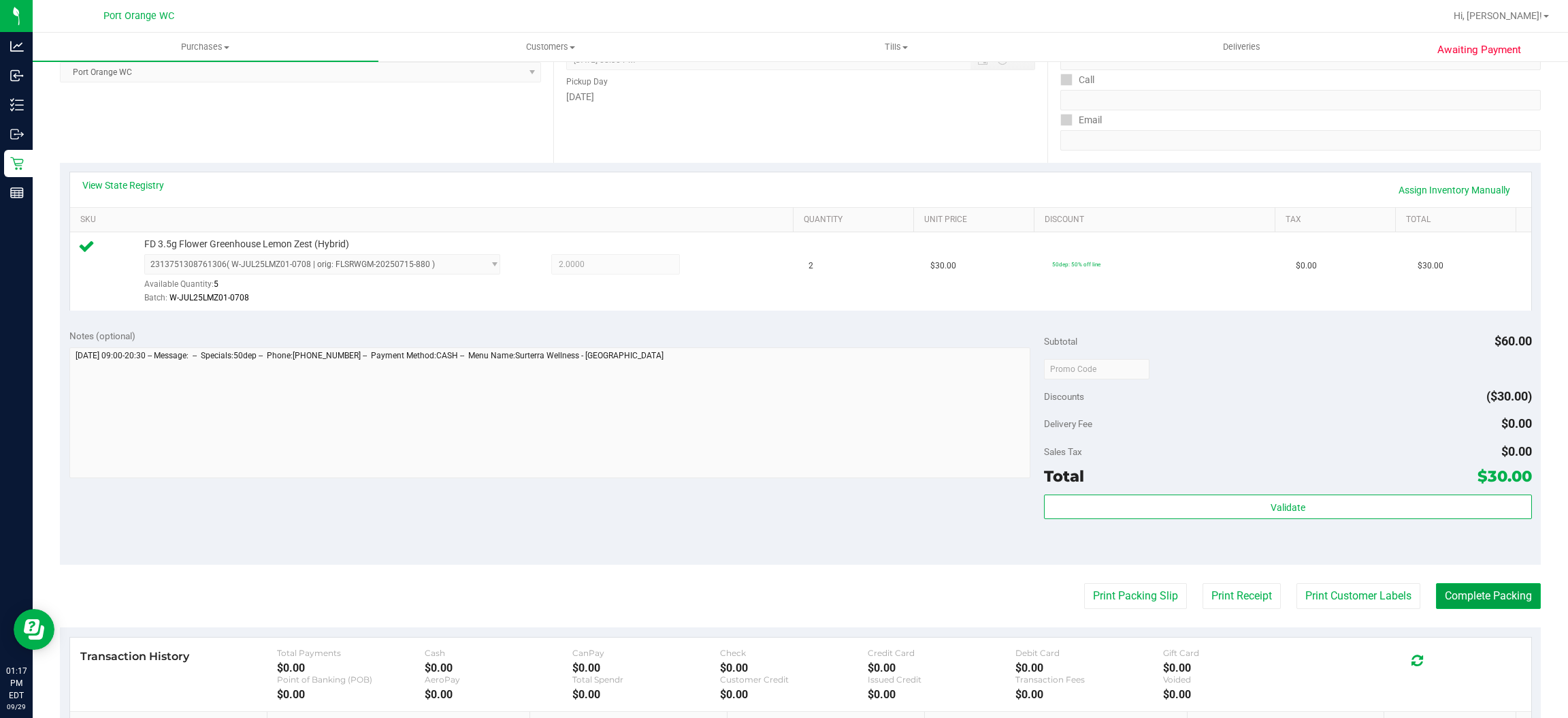
click at [1045, 478] on button "Complete Packing" at bounding box center [1488, 596] width 104 height 26
